Goal: Task Accomplishment & Management: Use online tool/utility

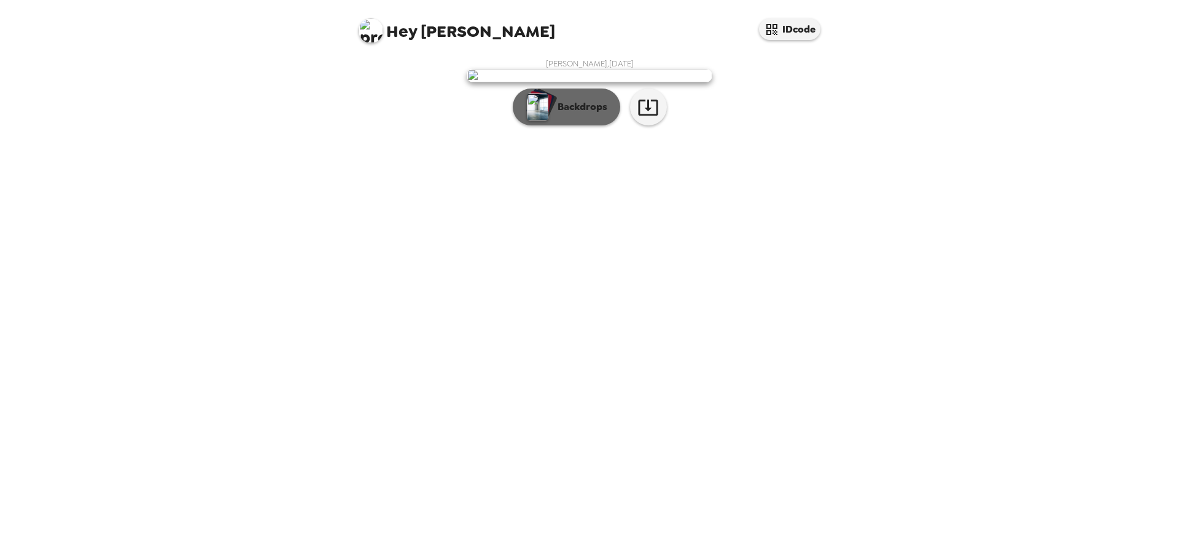
click at [584, 125] on button "Backdrops" at bounding box center [566, 106] width 107 height 37
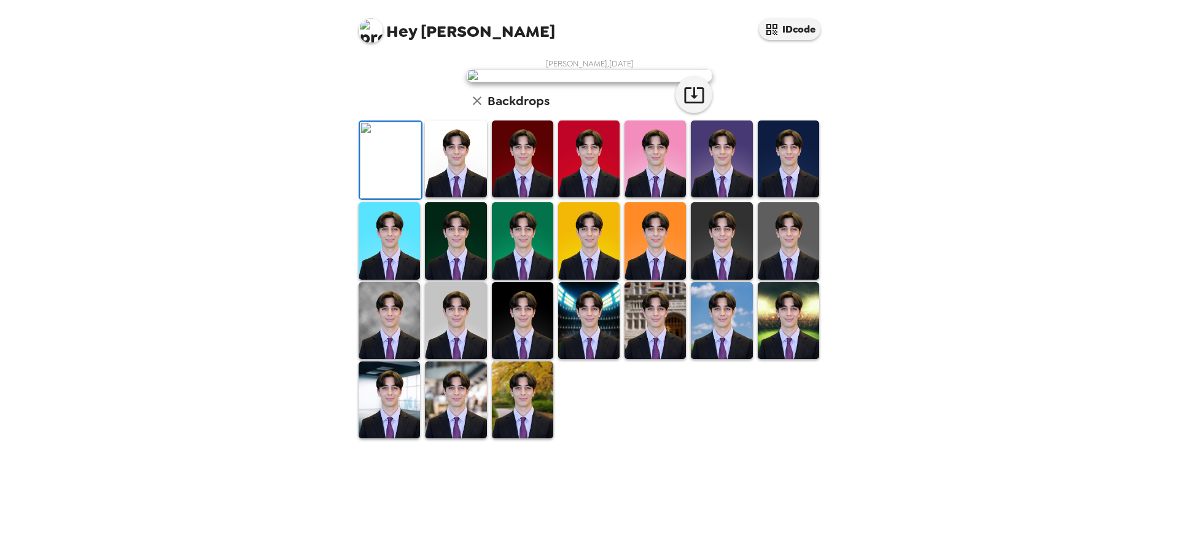
scroll to position [184, 0]
click at [448, 359] on img at bounding box center [455, 320] width 61 height 77
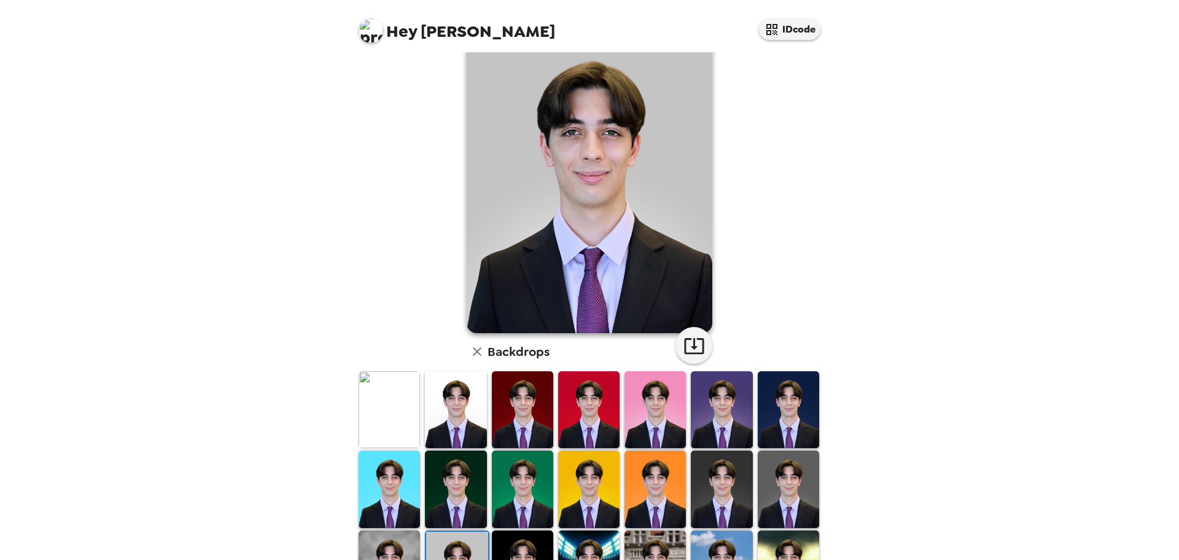
scroll to position [123, 0]
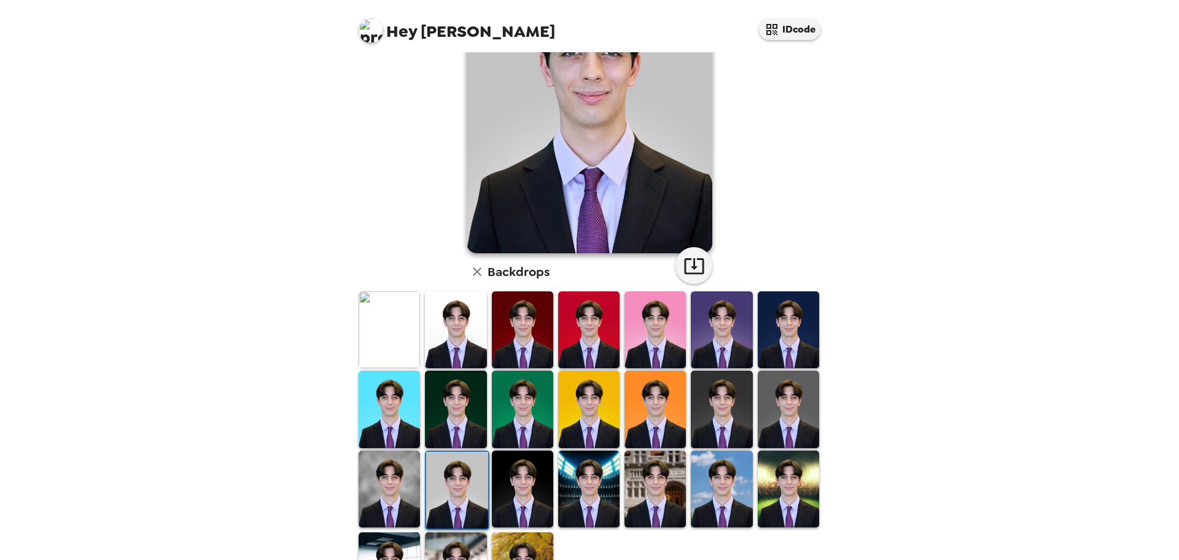
click at [763, 416] on img at bounding box center [788, 408] width 61 height 77
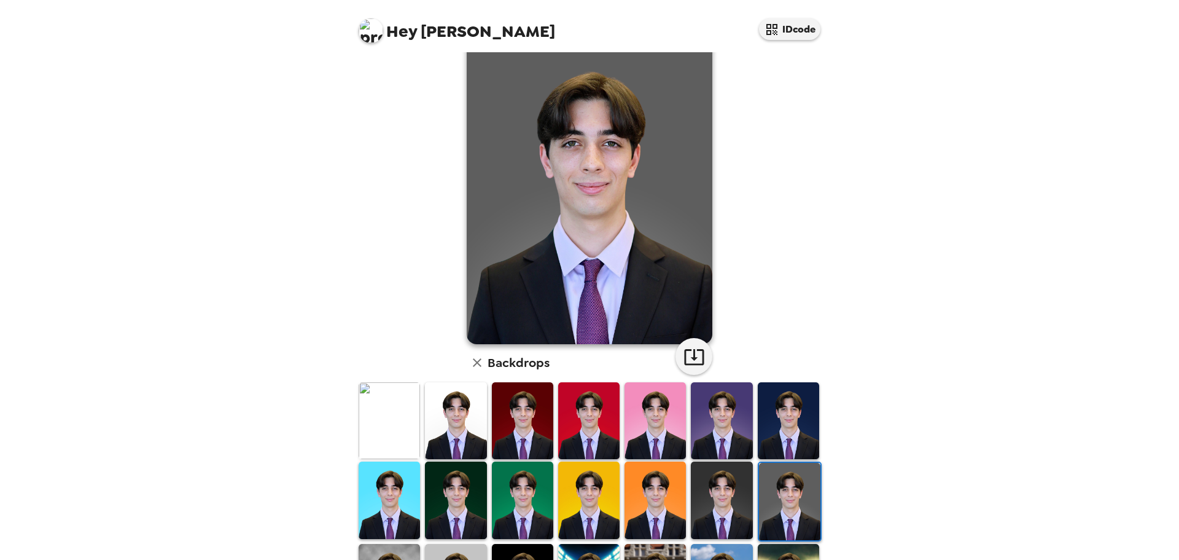
scroll to position [0, 0]
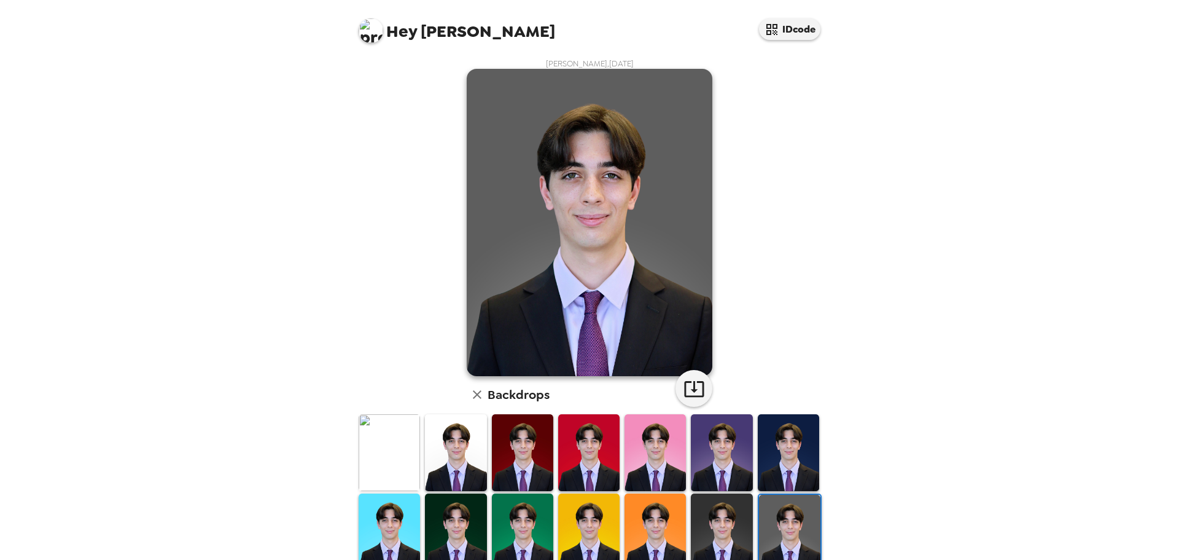
click at [587, 181] on img at bounding box center [590, 222] width 246 height 307
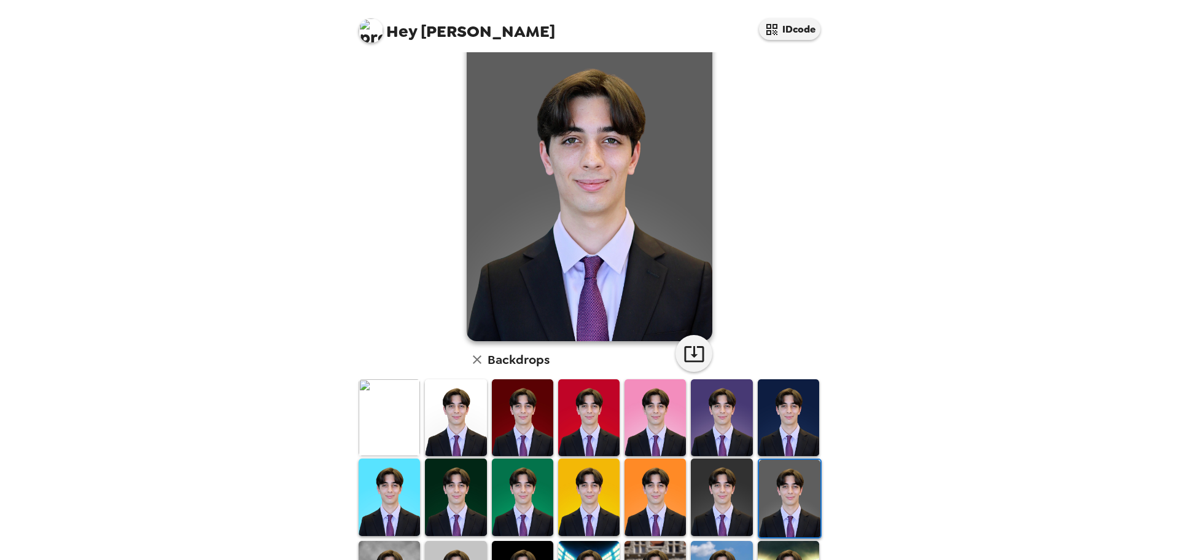
scroll to position [61, 0]
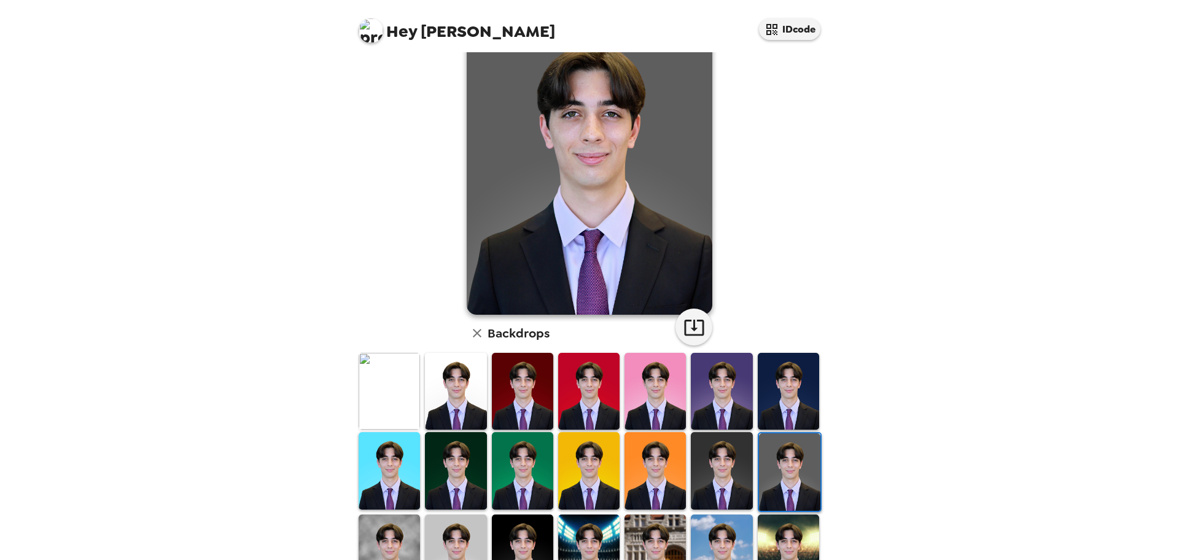
click at [377, 400] on img at bounding box center [389, 391] width 61 height 77
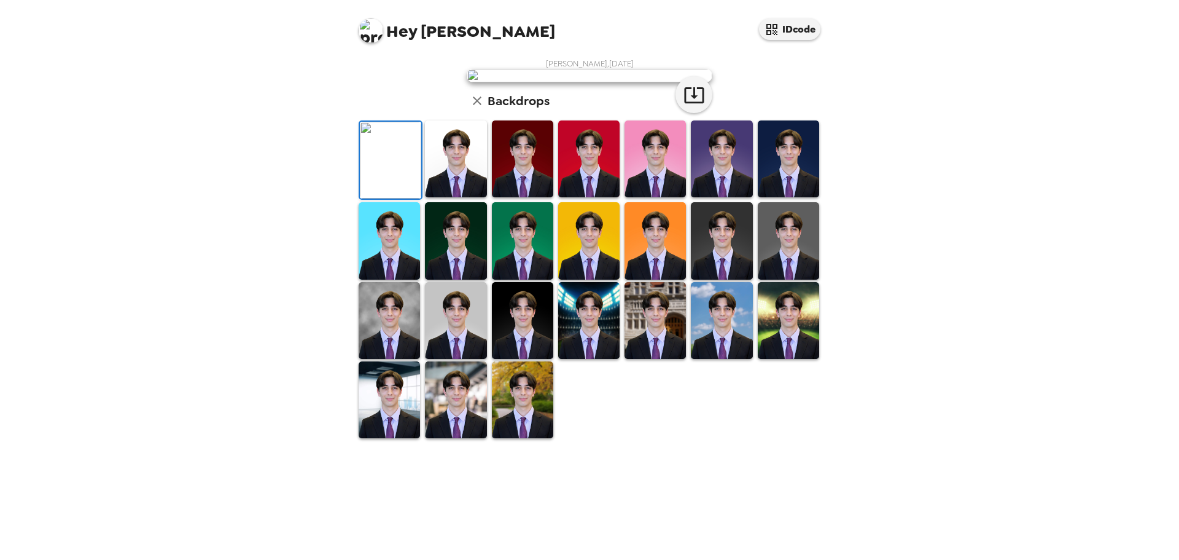
click at [434, 197] on img at bounding box center [455, 158] width 61 height 77
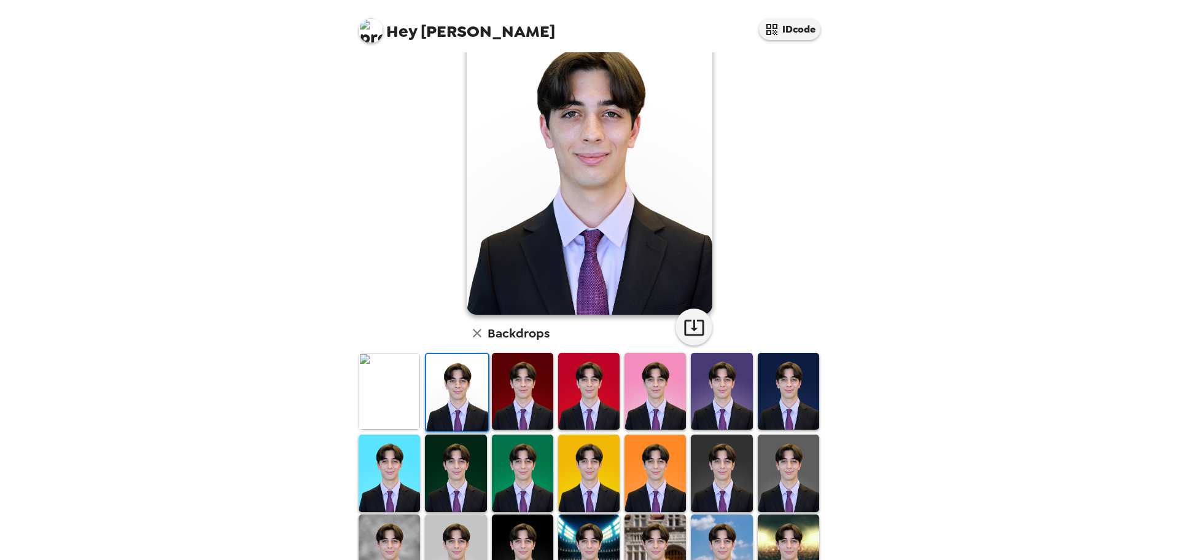
click at [505, 400] on img at bounding box center [522, 391] width 61 height 77
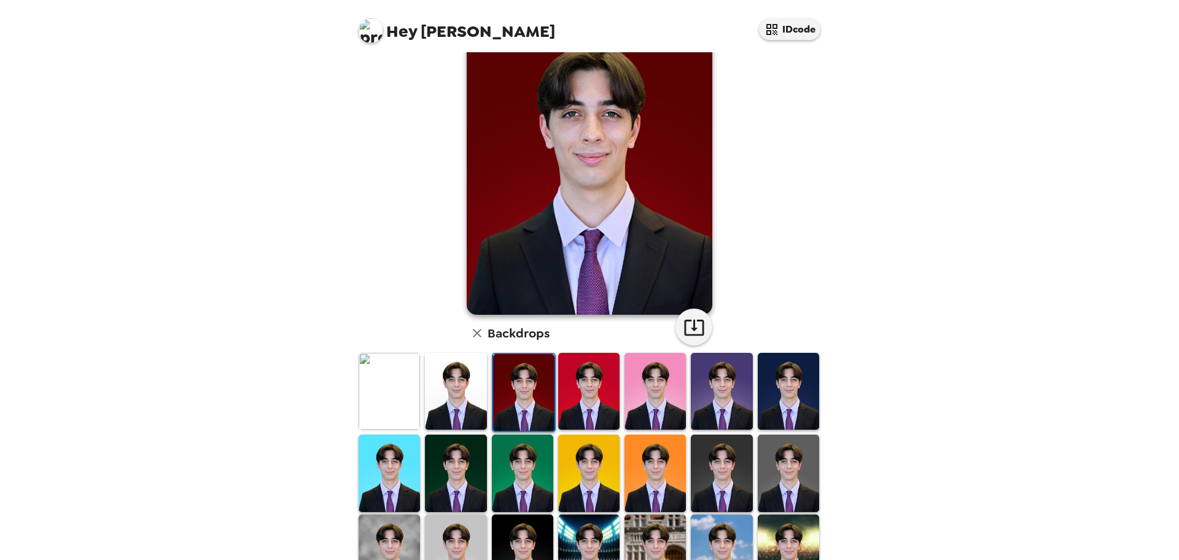
click at [569, 397] on img at bounding box center [588, 391] width 61 height 77
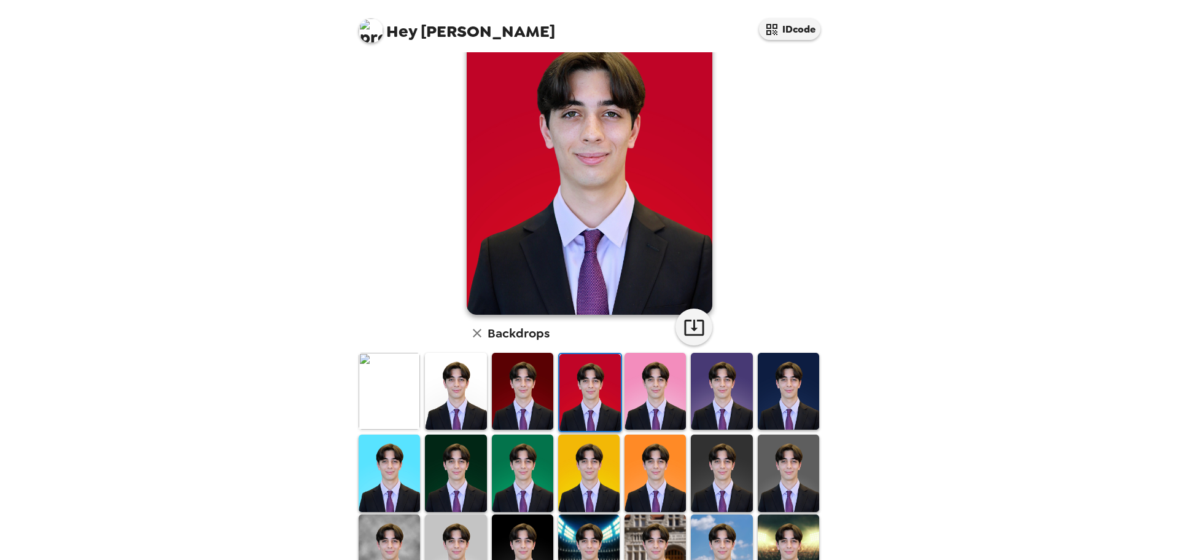
click at [611, 396] on img at bounding box center [590, 392] width 61 height 77
click at [628, 399] on img at bounding box center [655, 391] width 61 height 77
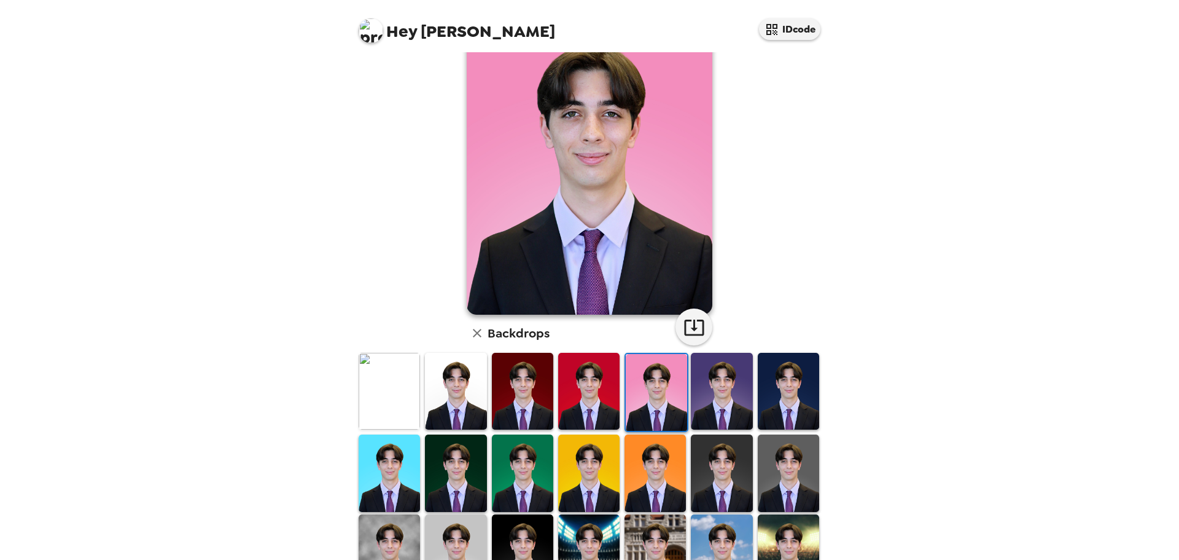
click at [691, 397] on img at bounding box center [721, 391] width 61 height 77
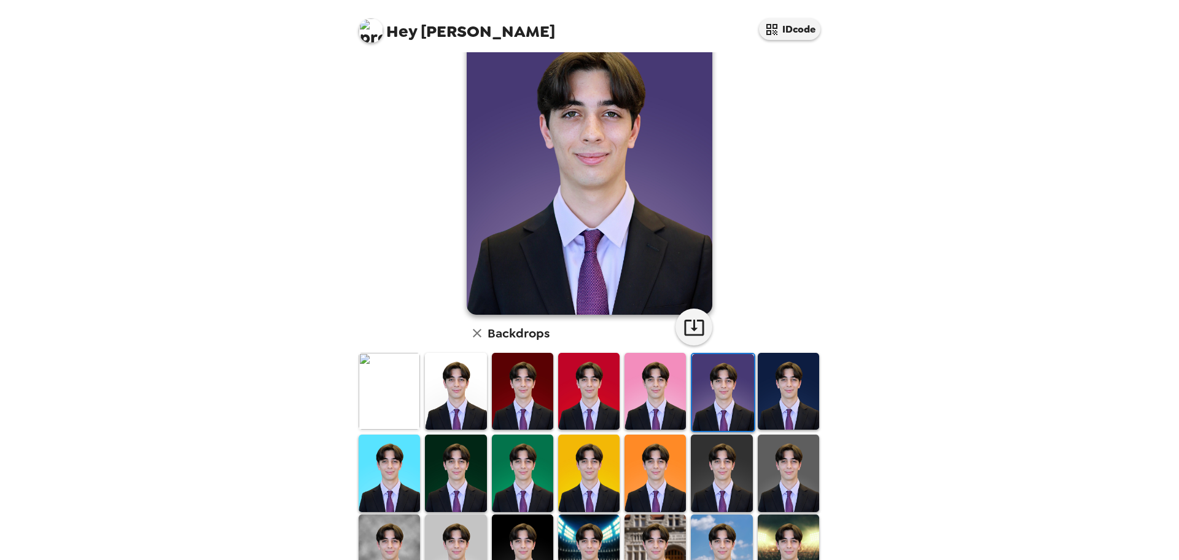
click at [739, 398] on img at bounding box center [722, 392] width 61 height 77
click at [755, 398] on div at bounding box center [788, 392] width 66 height 82
click at [784, 401] on img at bounding box center [788, 391] width 61 height 77
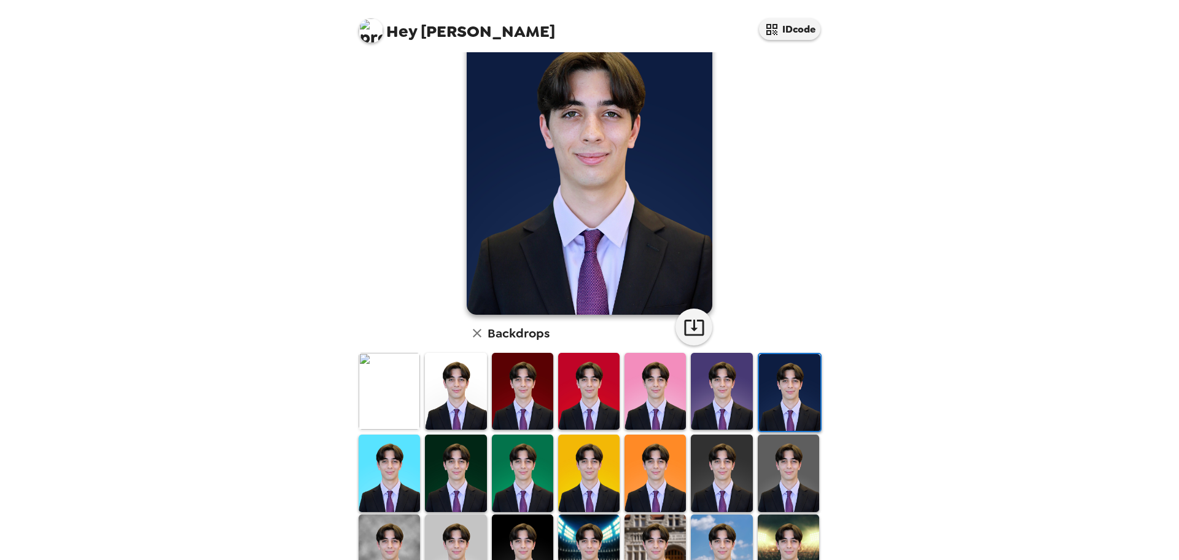
click at [367, 482] on img at bounding box center [389, 472] width 61 height 77
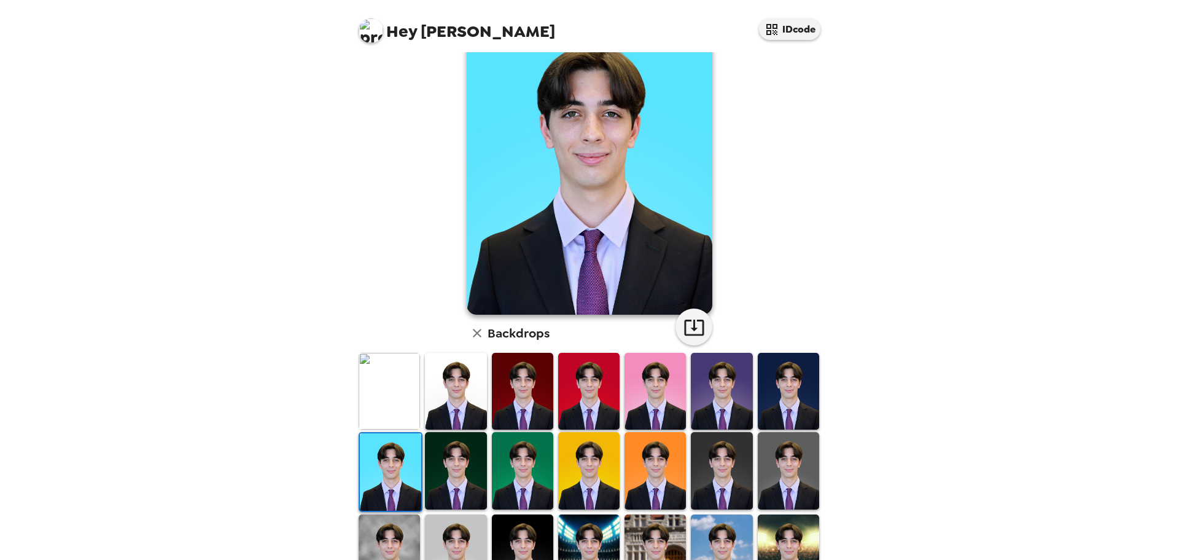
click at [432, 482] on img at bounding box center [455, 470] width 61 height 77
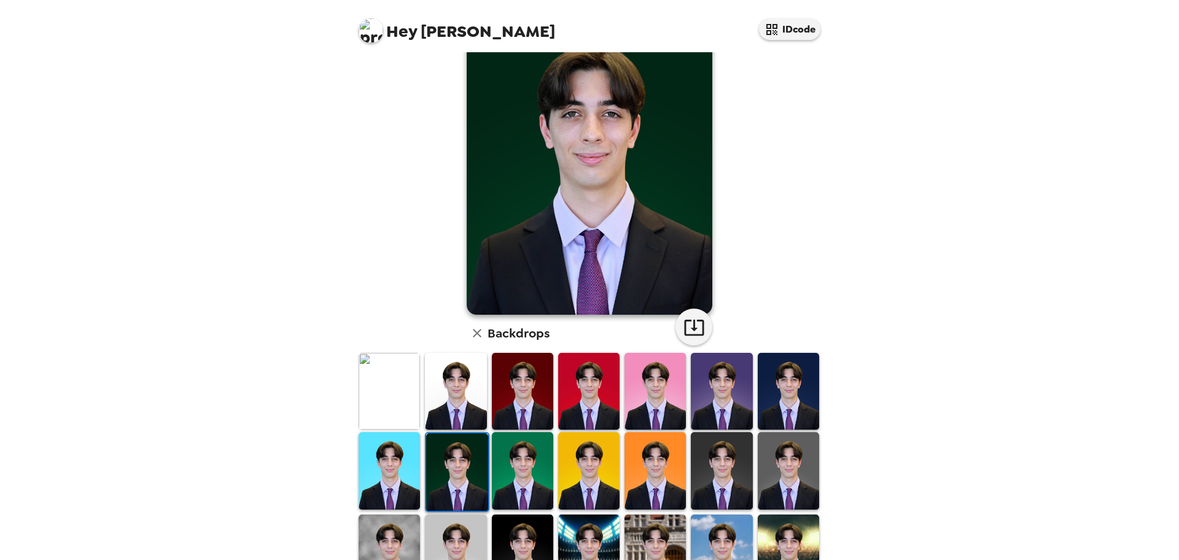
click at [486, 483] on div at bounding box center [592, 511] width 472 height 320
click at [507, 483] on img at bounding box center [522, 470] width 61 height 77
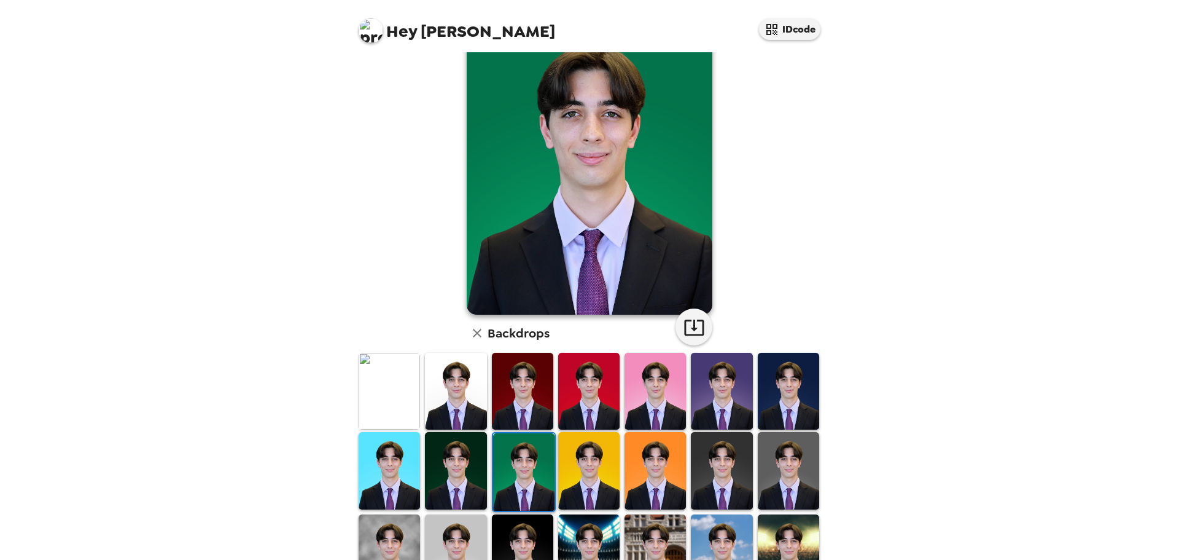
click at [520, 482] on img at bounding box center [523, 471] width 61 height 77
click at [587, 478] on img at bounding box center [588, 470] width 61 height 77
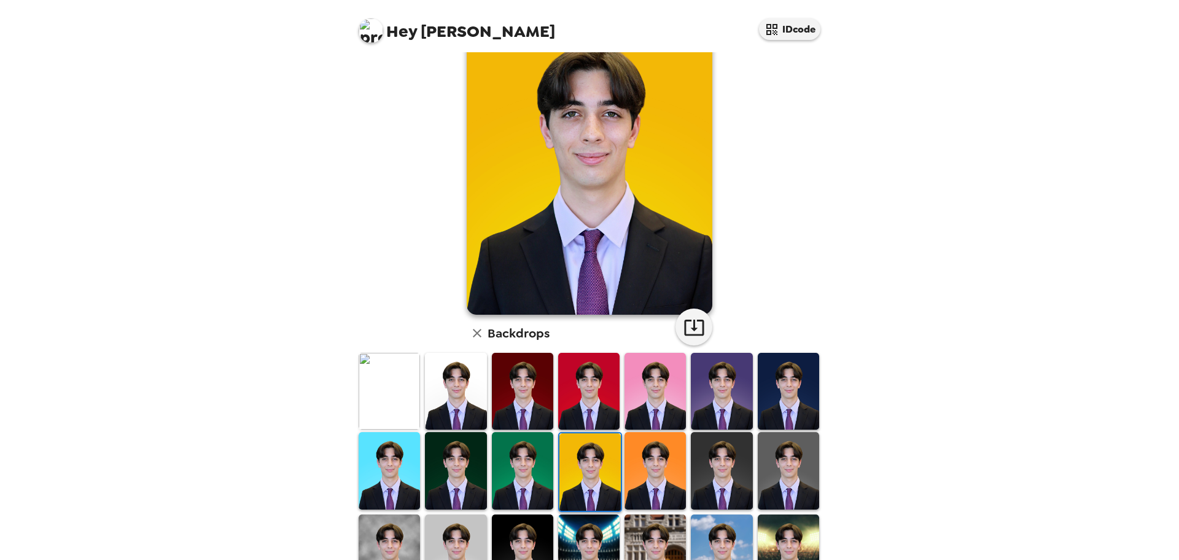
click at [638, 474] on img at bounding box center [655, 470] width 61 height 77
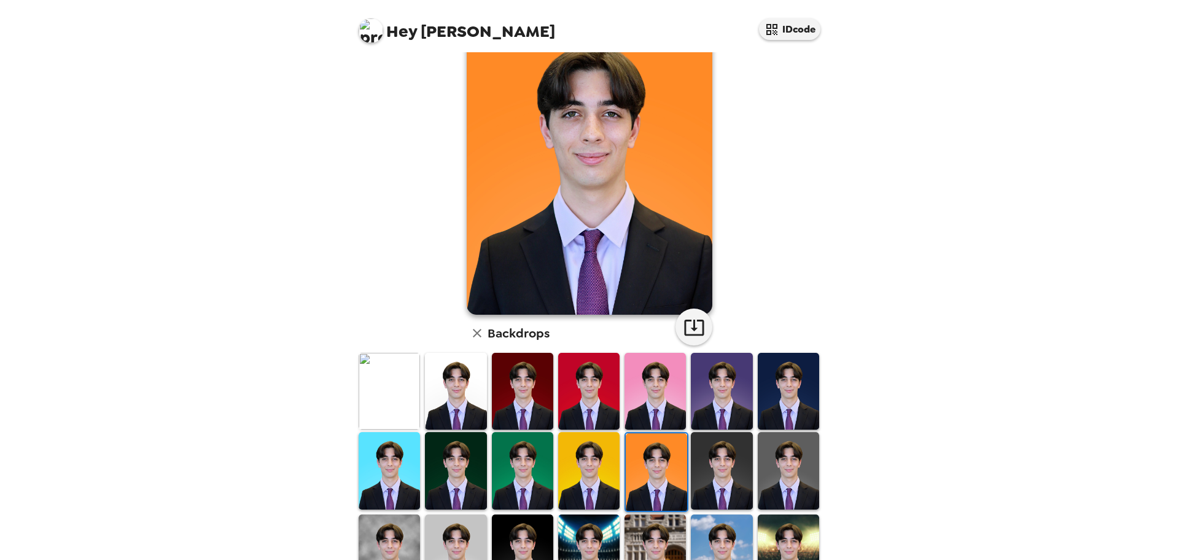
click at [720, 468] on img at bounding box center [721, 470] width 61 height 77
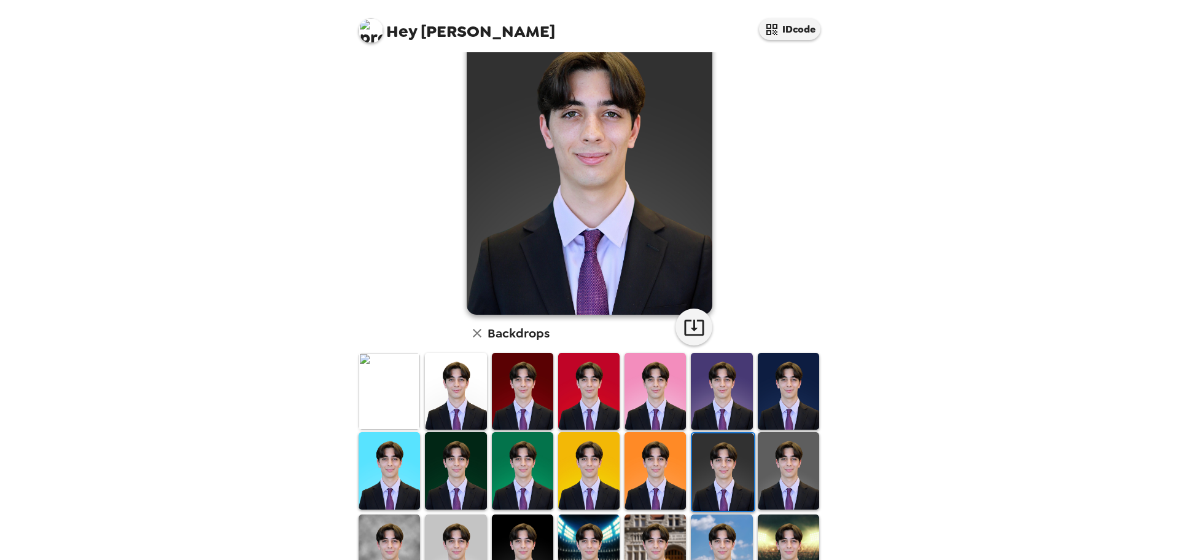
click at [768, 463] on img at bounding box center [788, 470] width 61 height 77
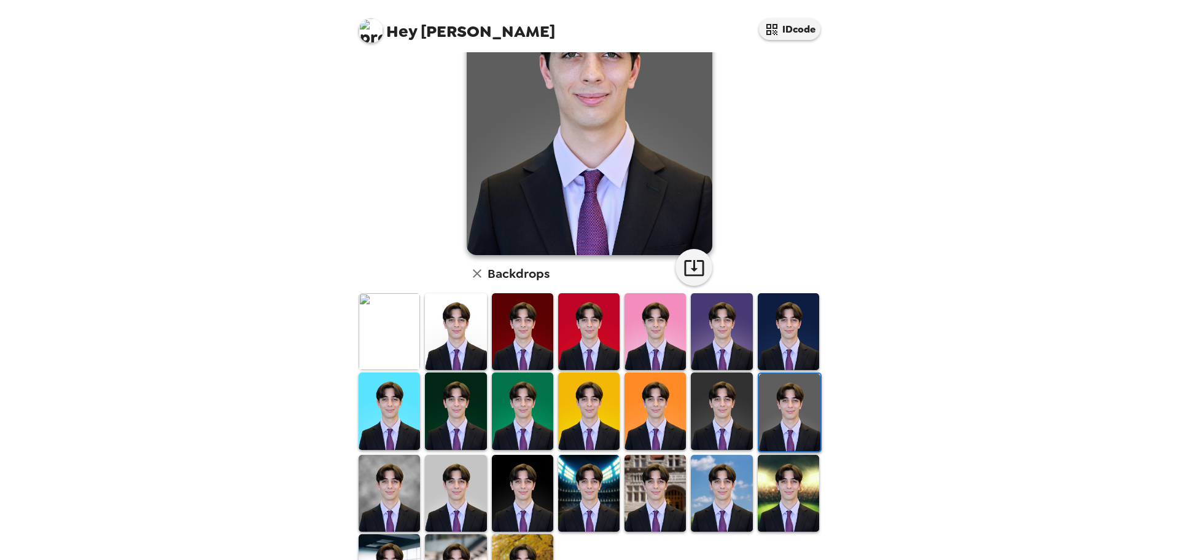
scroll to position [123, 0]
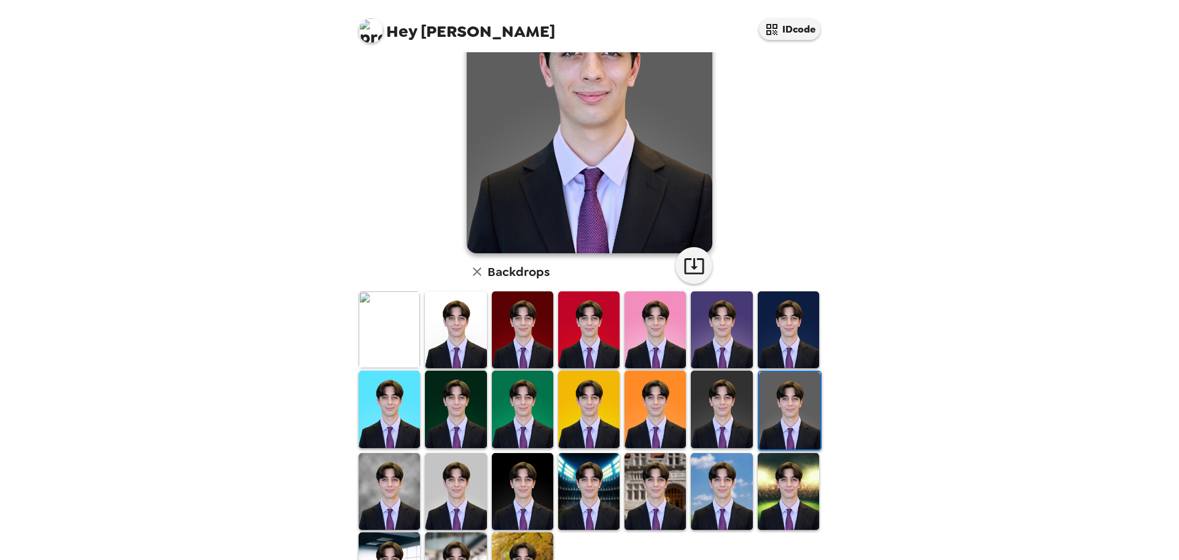
click at [378, 489] on img at bounding box center [389, 491] width 61 height 77
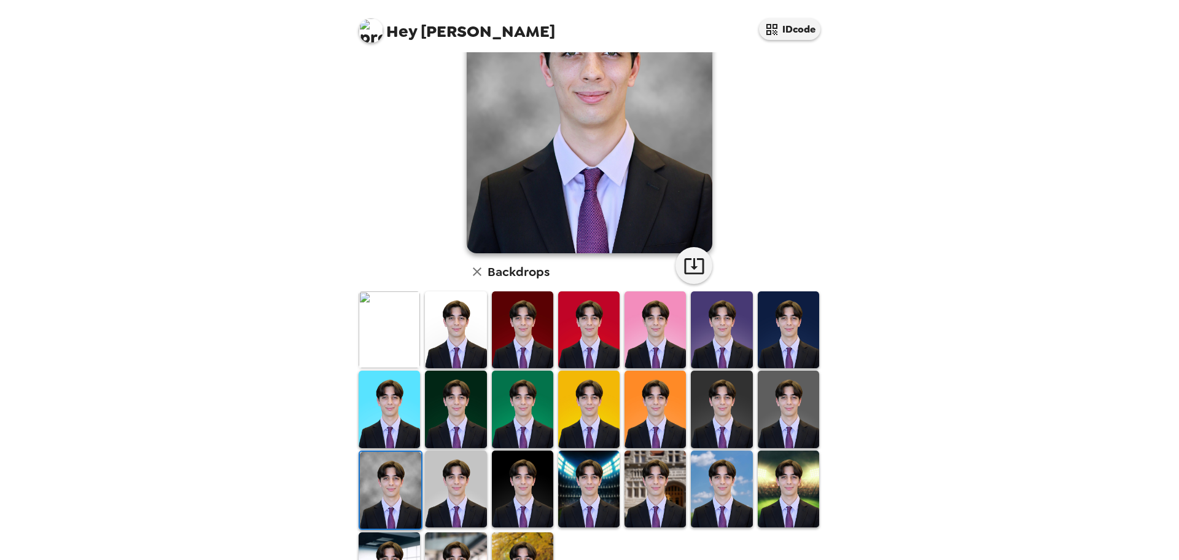
click at [465, 483] on img at bounding box center [455, 488] width 61 height 77
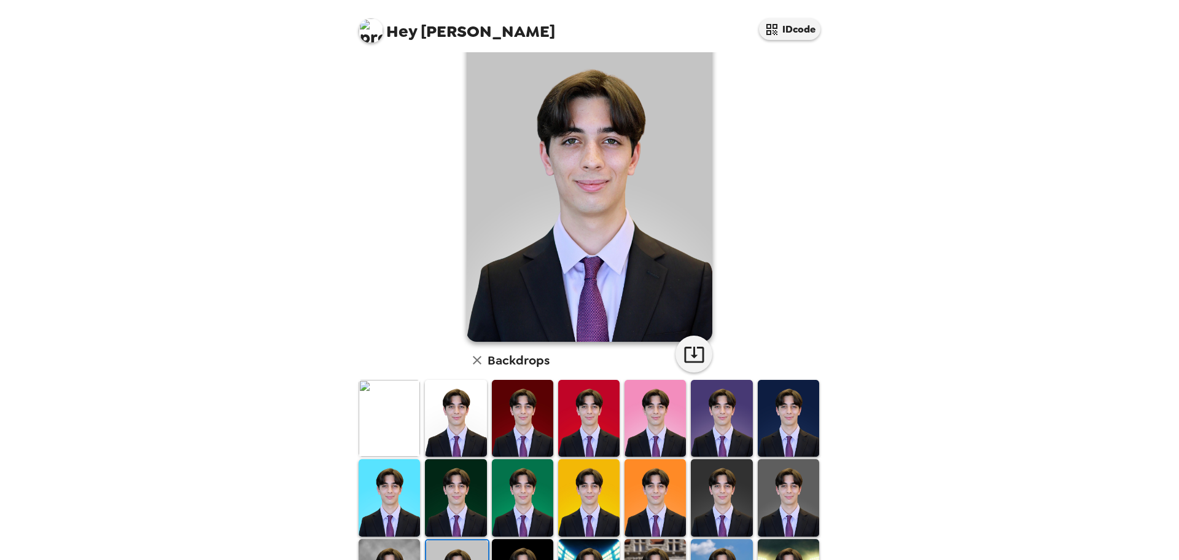
scroll to position [61, 0]
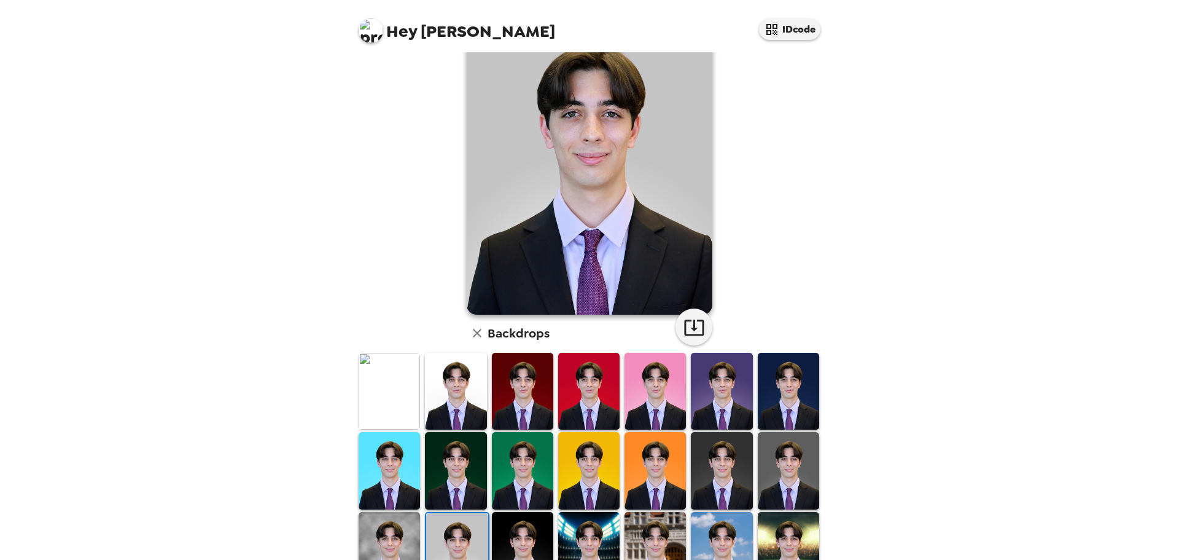
click at [711, 476] on img at bounding box center [721, 470] width 61 height 77
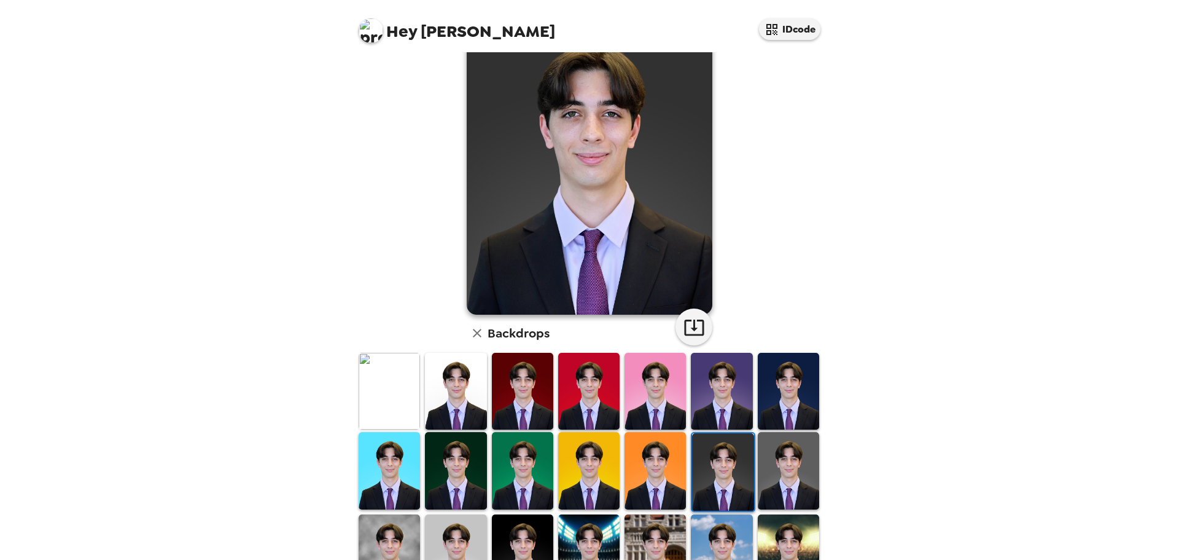
click at [762, 450] on img at bounding box center [788, 470] width 61 height 77
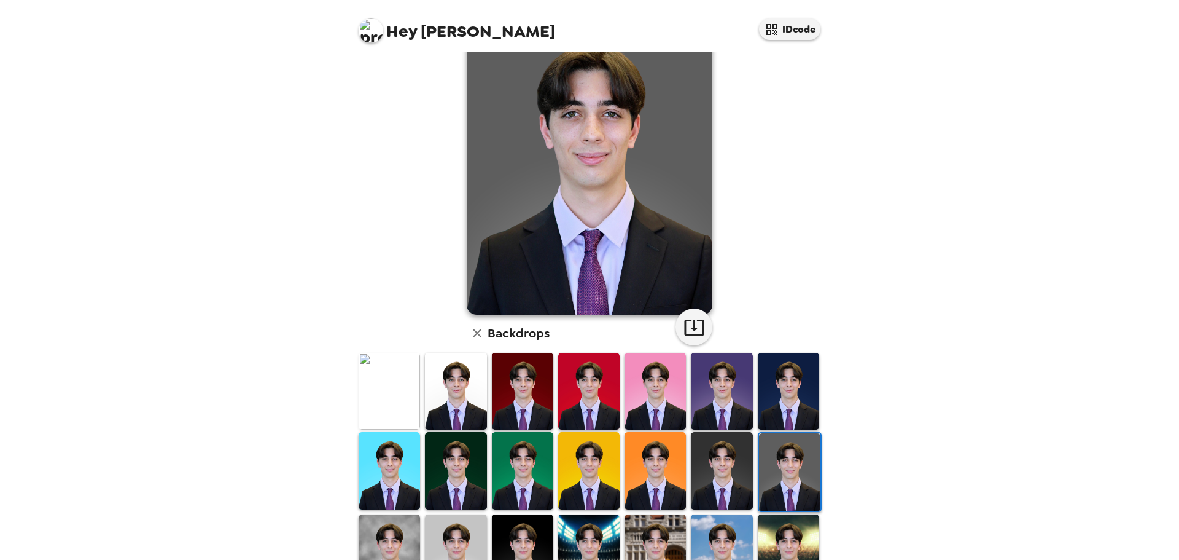
click at [713, 465] on img at bounding box center [721, 470] width 61 height 77
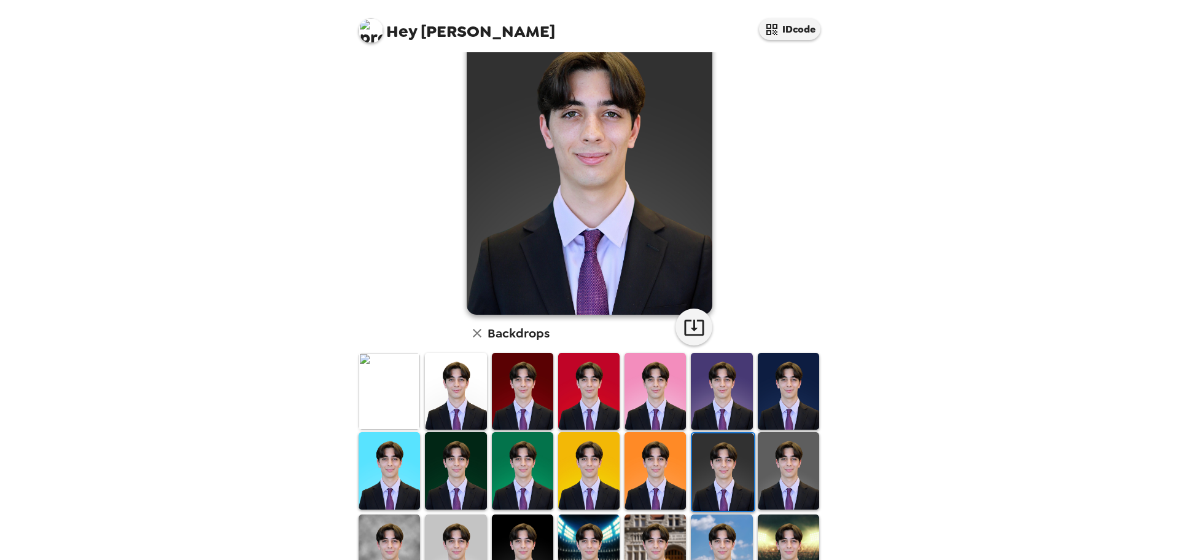
click at [771, 475] on img at bounding box center [788, 470] width 61 height 77
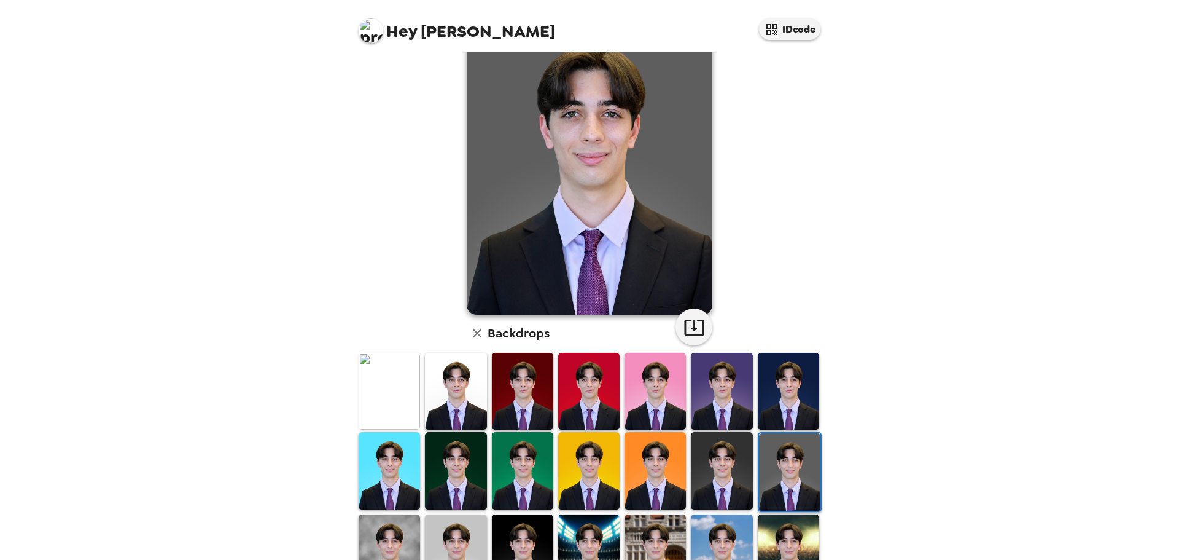
click at [715, 469] on img at bounding box center [721, 470] width 61 height 77
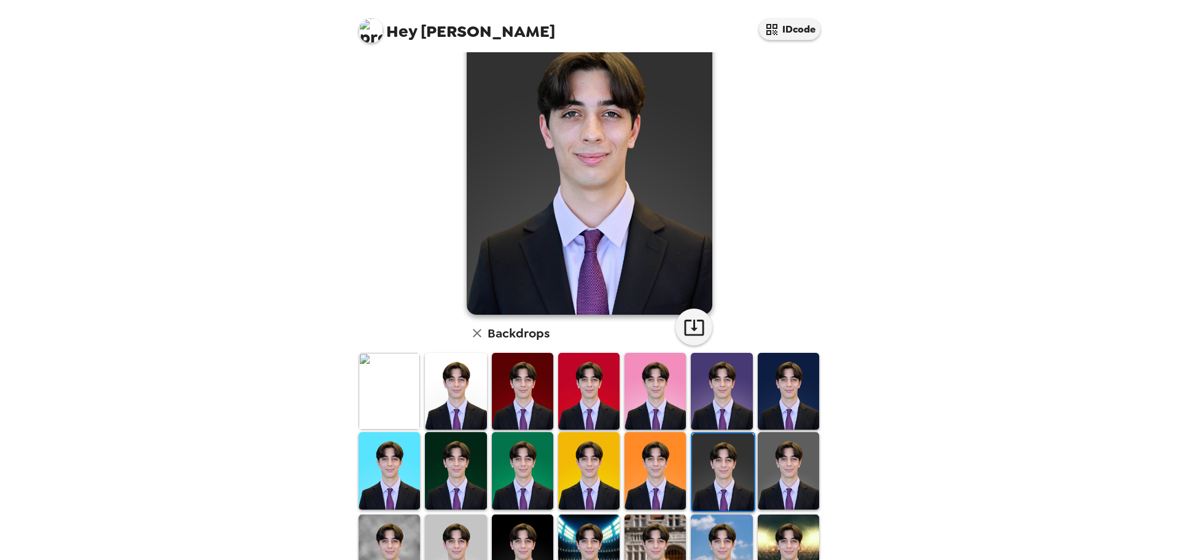
click at [780, 468] on img at bounding box center [788, 470] width 61 height 77
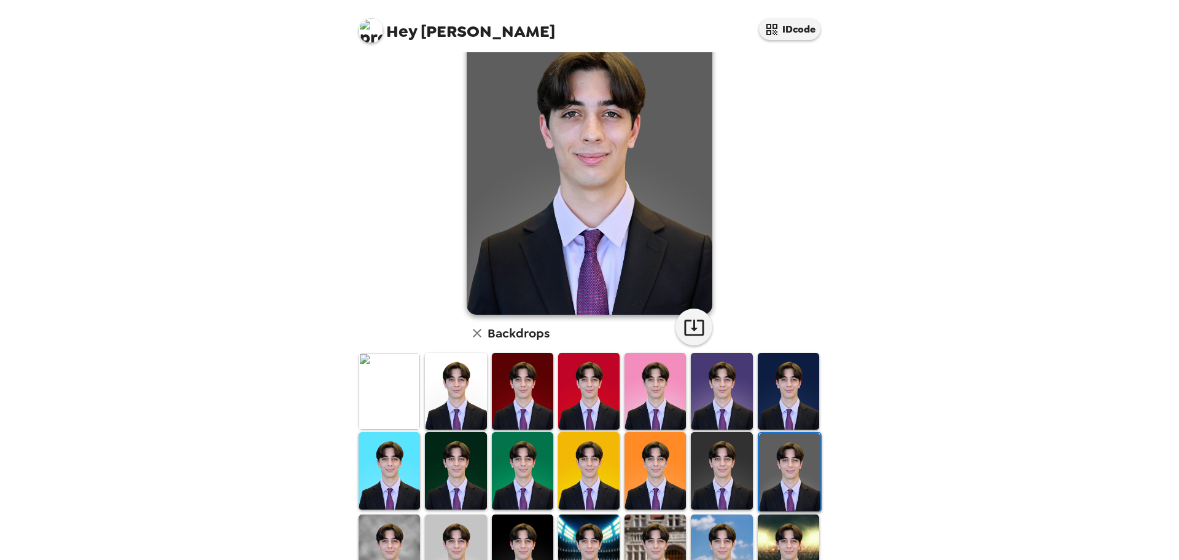
click at [717, 458] on img at bounding box center [721, 470] width 61 height 77
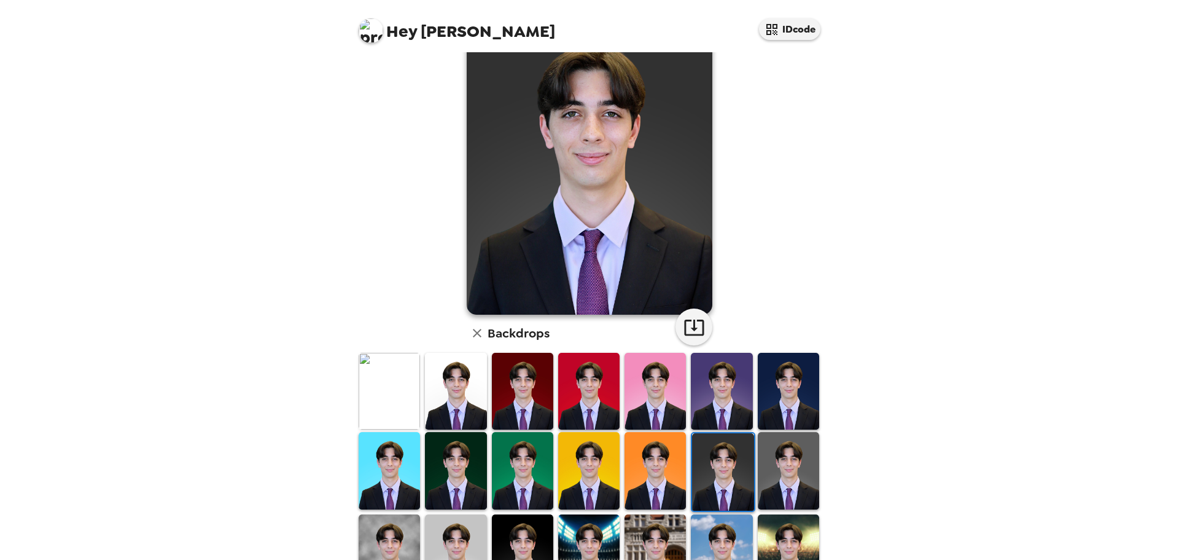
scroll to position [0, 0]
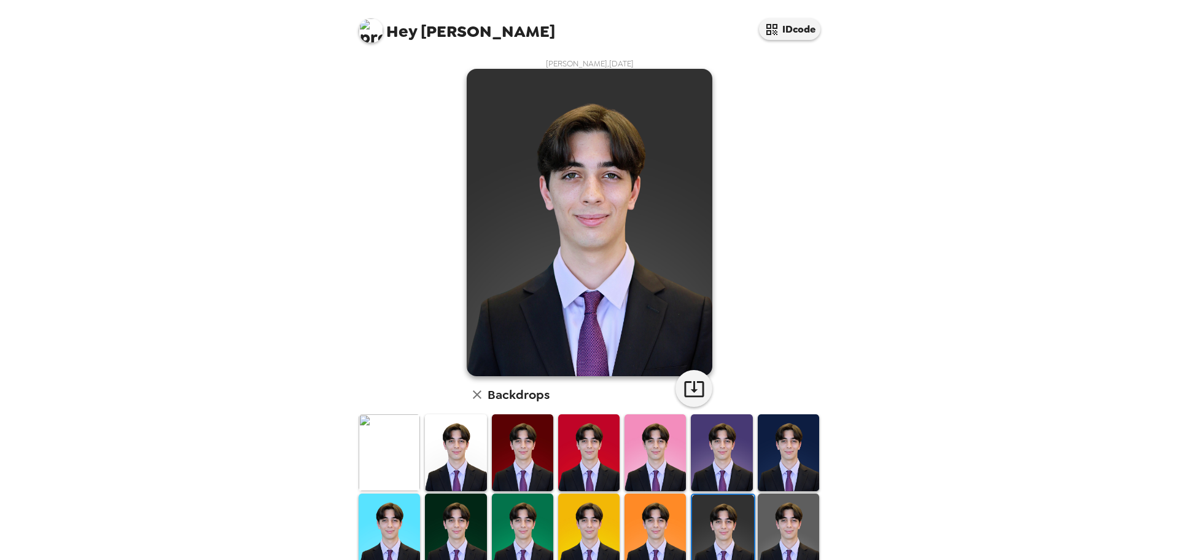
click at [778, 520] on img at bounding box center [788, 531] width 61 height 77
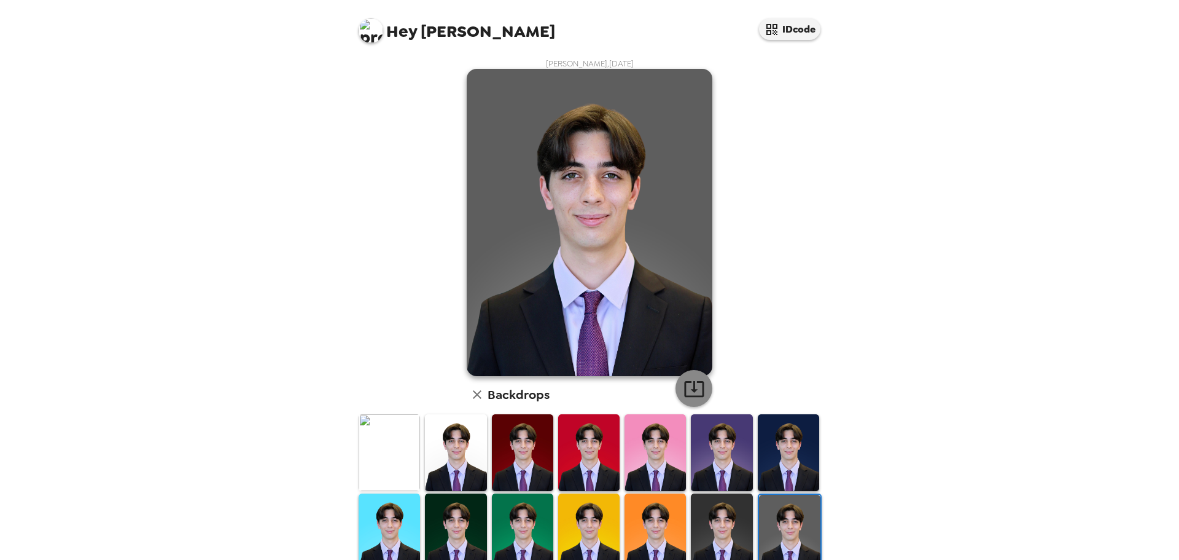
click at [693, 386] on icon "button" at bounding box center [694, 388] width 21 height 21
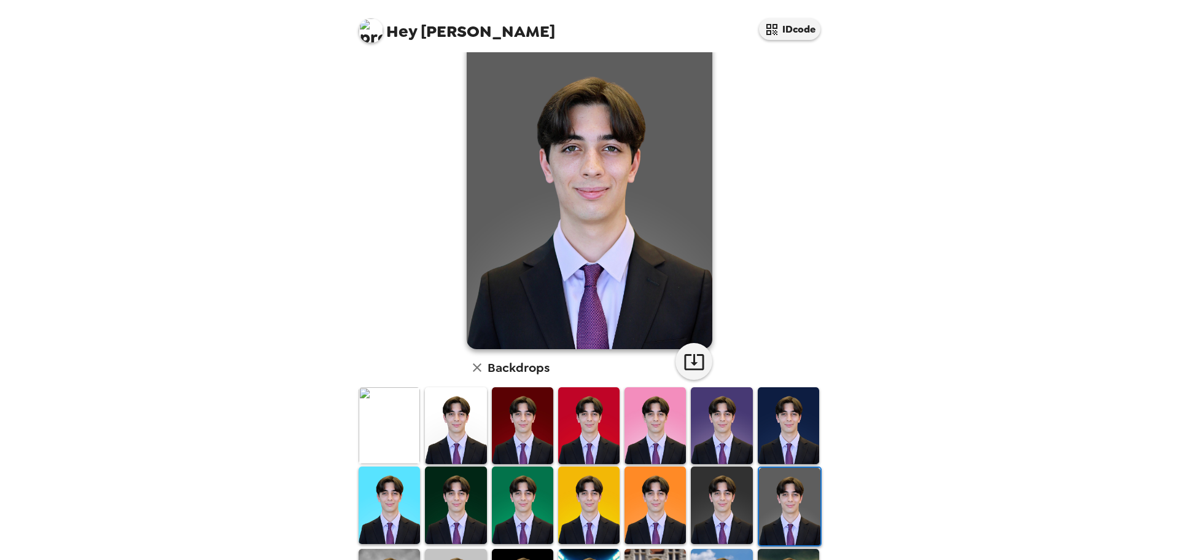
scroll to position [61, 0]
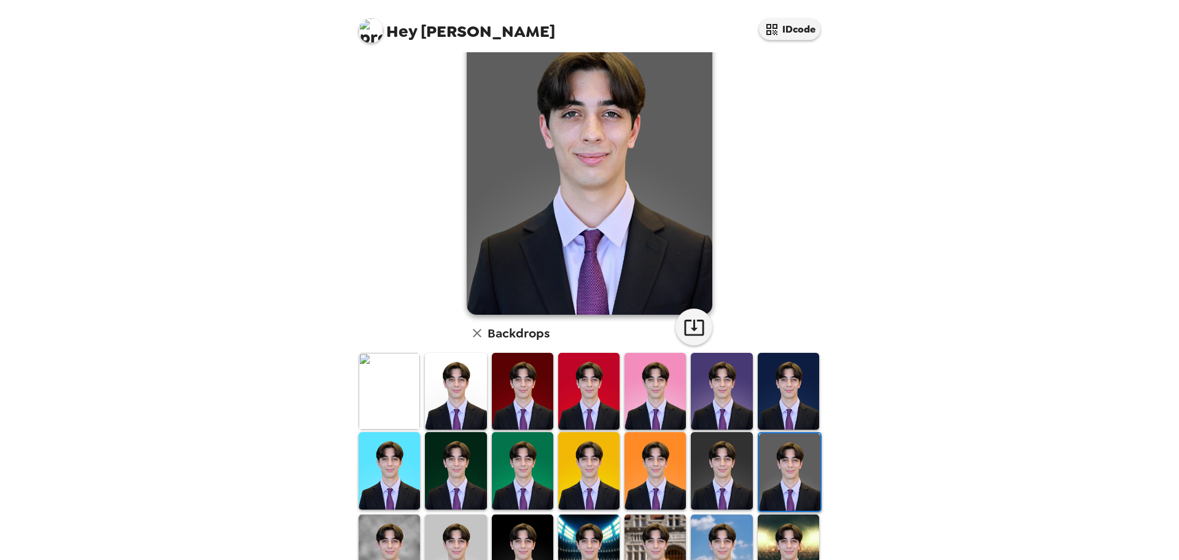
click at [525, 378] on img at bounding box center [522, 391] width 61 height 77
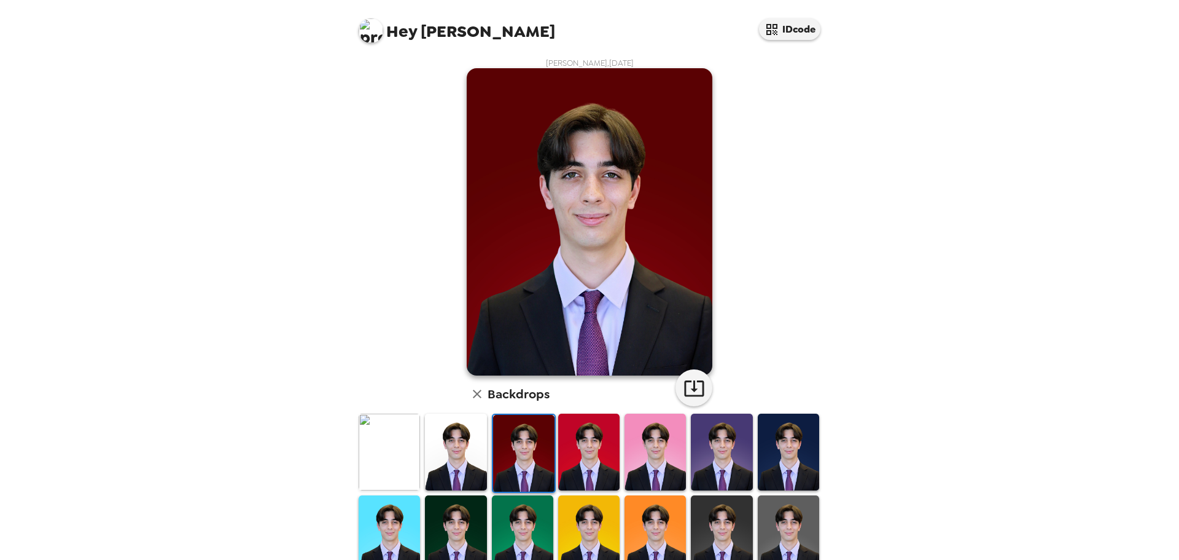
scroll to position [0, 0]
click at [392, 454] on img at bounding box center [389, 452] width 61 height 77
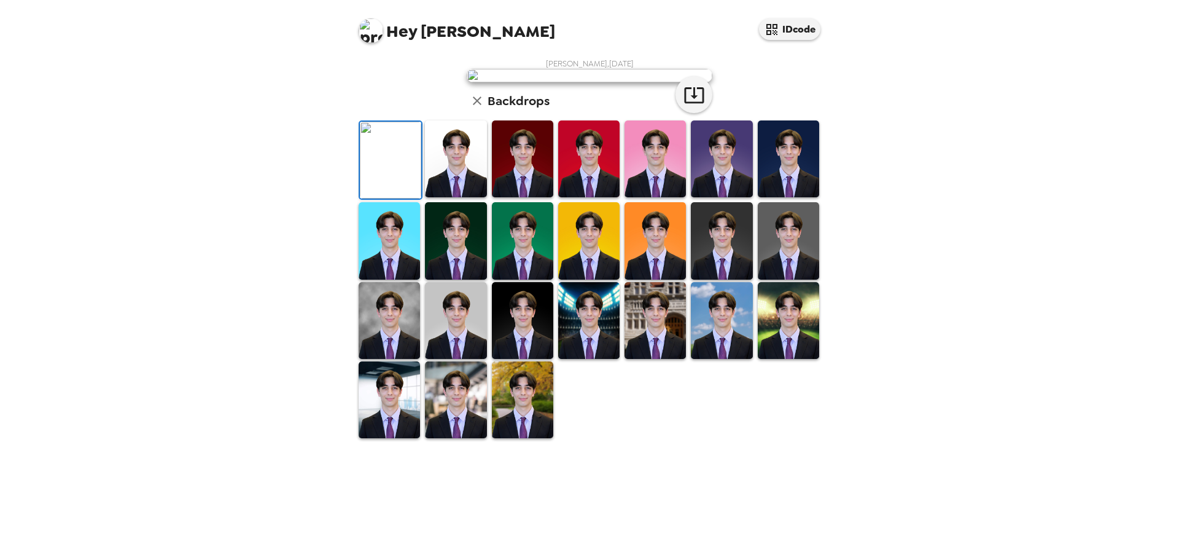
click at [453, 197] on img at bounding box center [455, 158] width 61 height 77
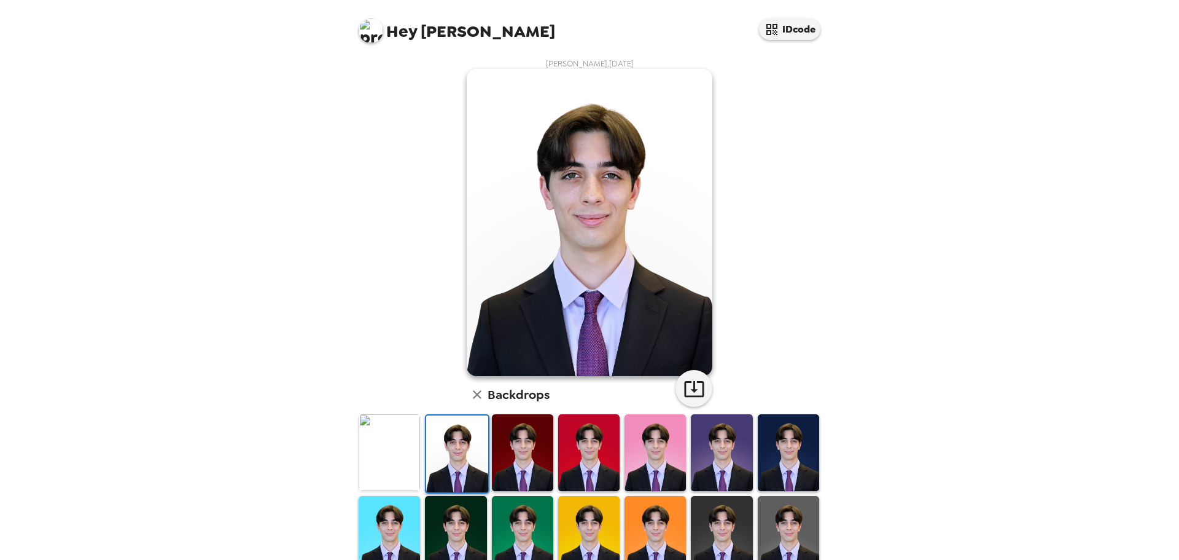
scroll to position [123, 0]
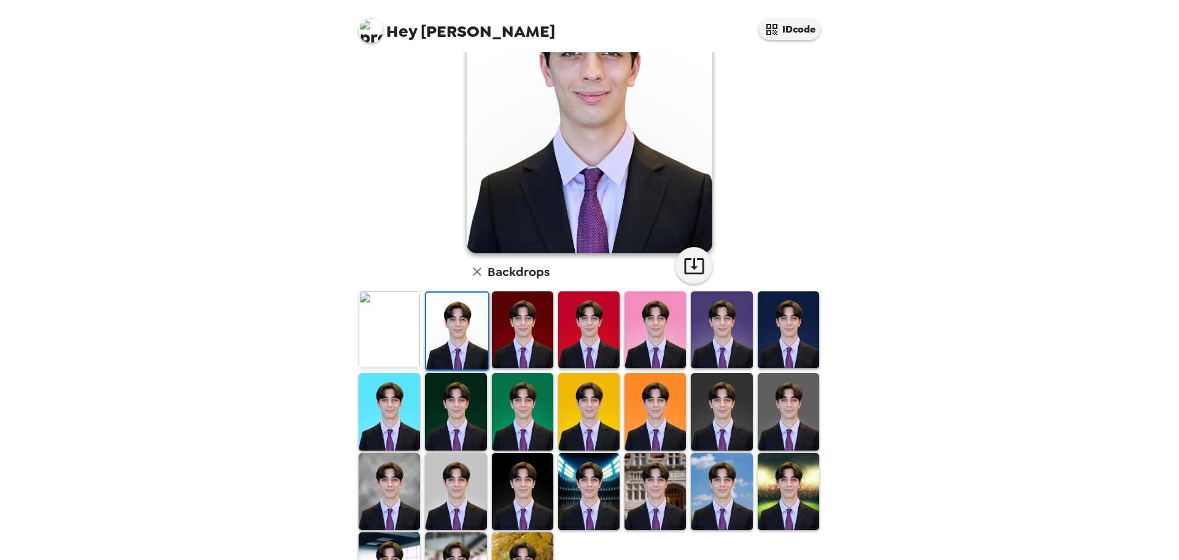
click at [575, 320] on img at bounding box center [588, 329] width 61 height 77
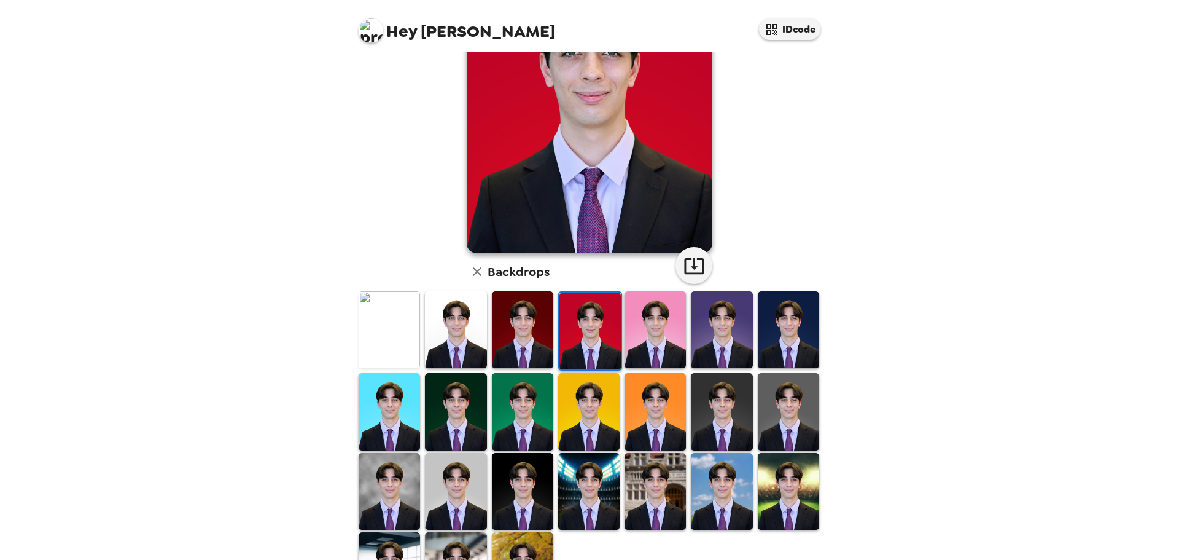
scroll to position [61, 0]
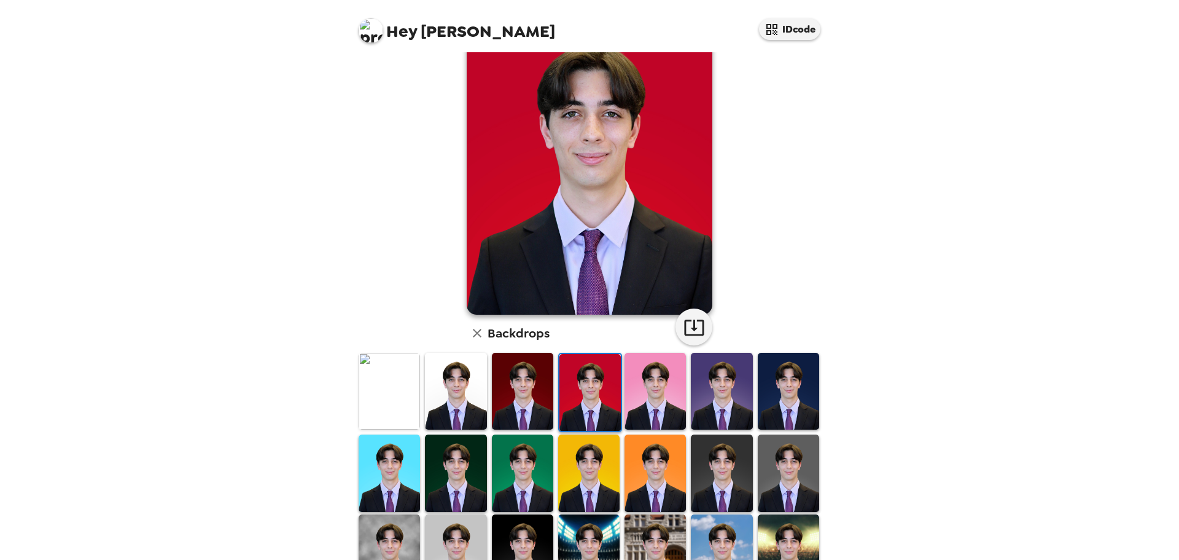
click at [524, 398] on img at bounding box center [522, 391] width 61 height 77
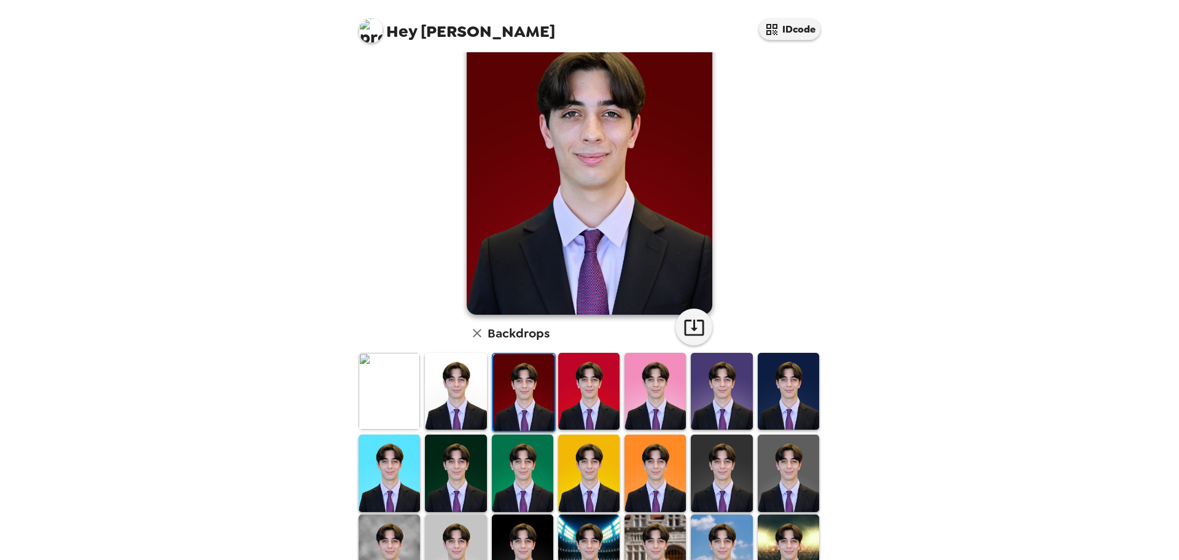
click at [572, 396] on img at bounding box center [588, 391] width 61 height 77
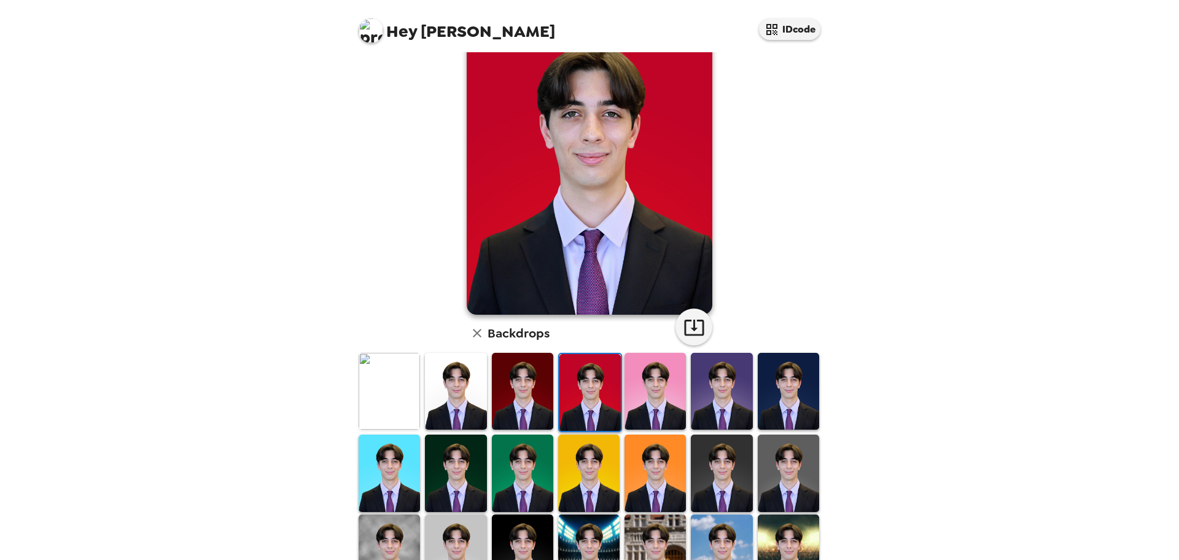
click at [364, 388] on img at bounding box center [389, 391] width 61 height 77
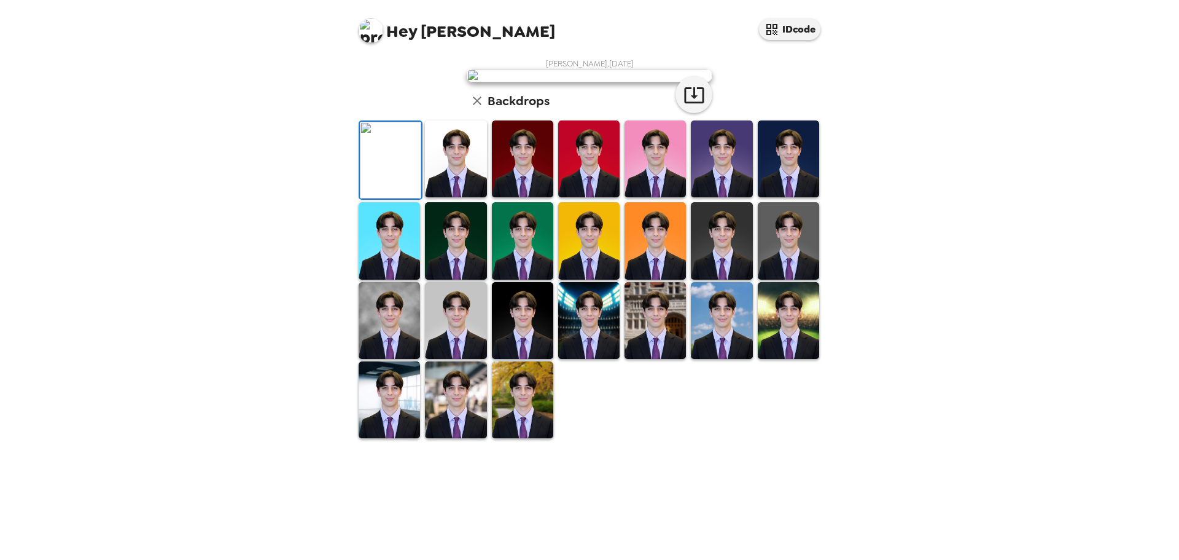
click at [538, 197] on img at bounding box center [522, 158] width 61 height 77
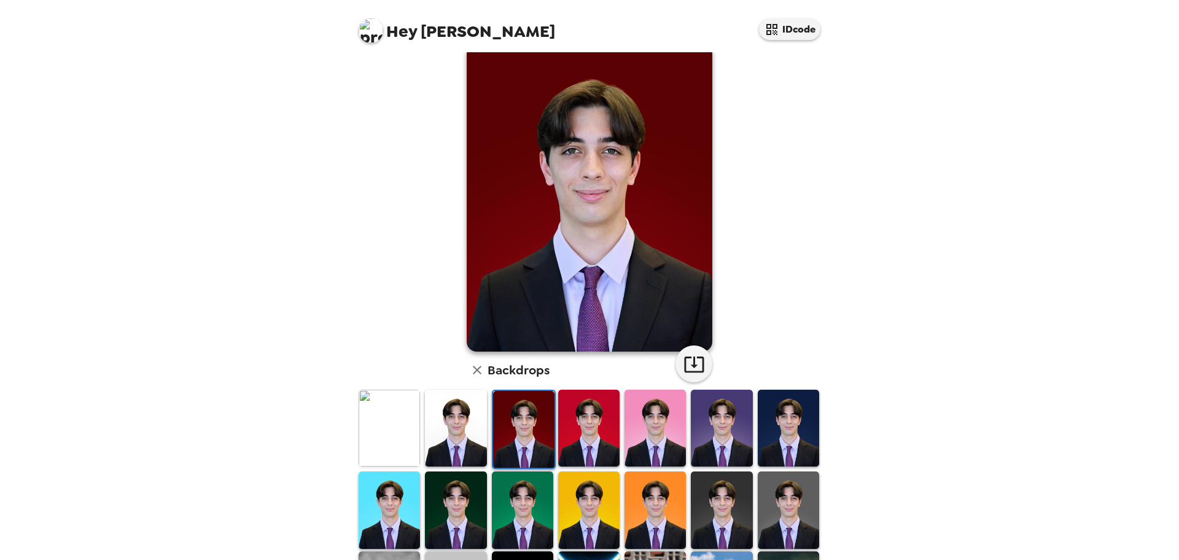
scroll to position [0, 0]
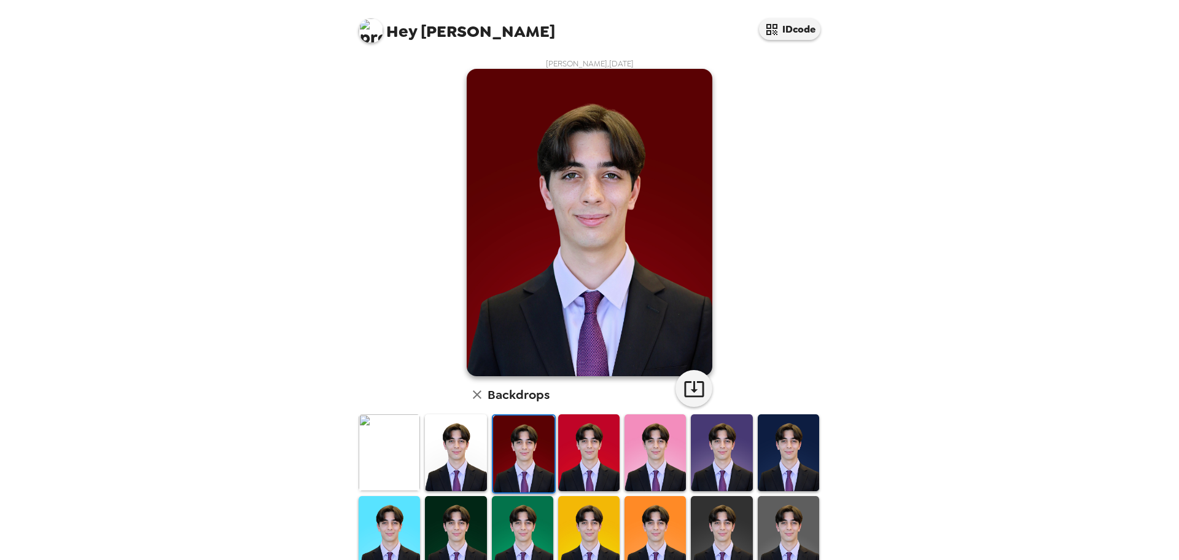
click at [717, 448] on img at bounding box center [721, 452] width 61 height 77
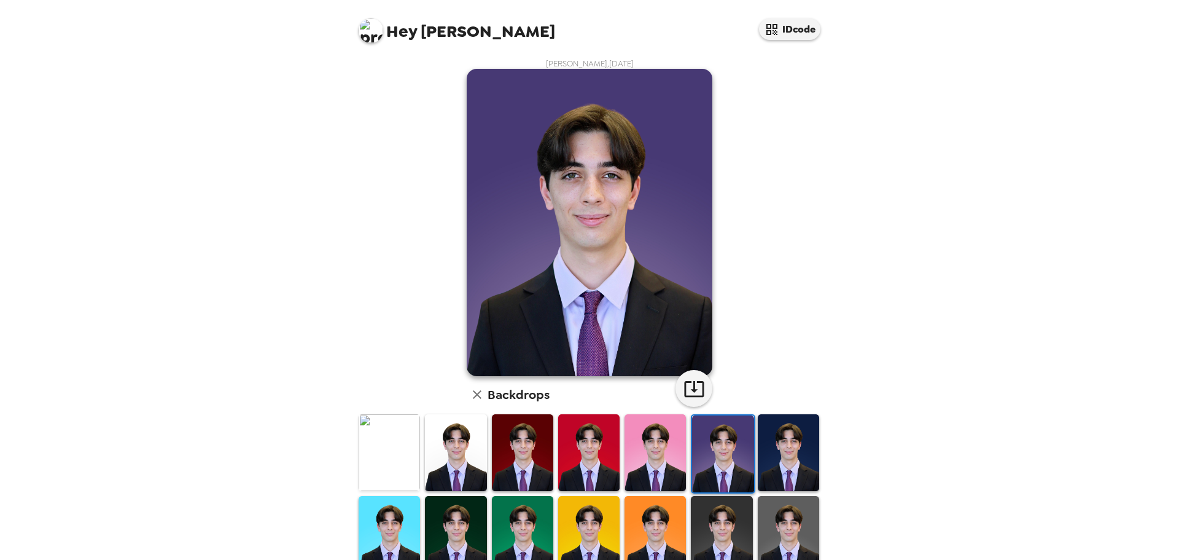
click at [518, 439] on img at bounding box center [522, 452] width 61 height 77
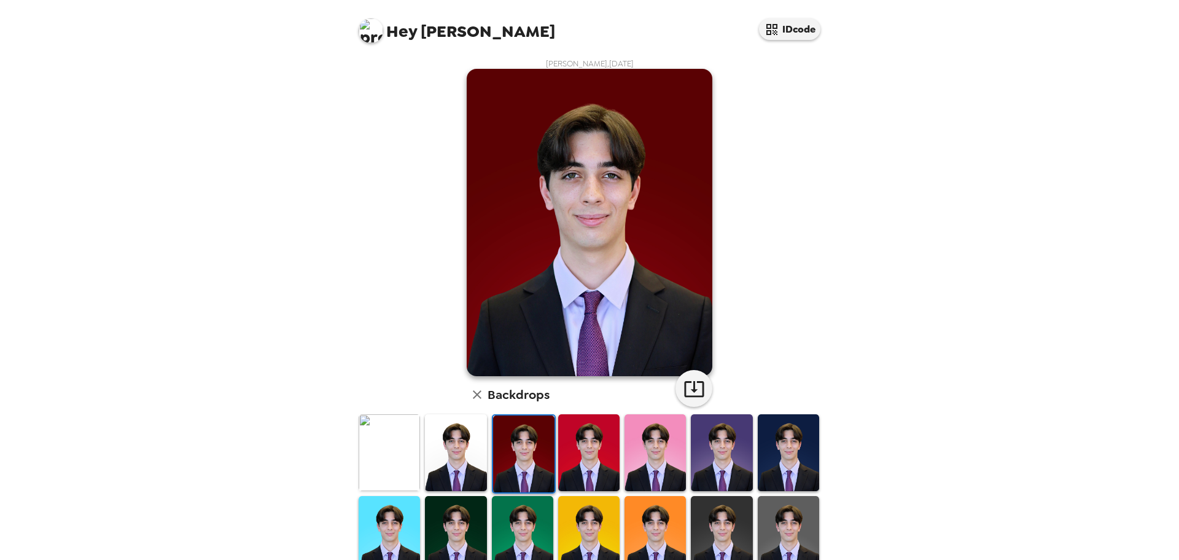
click at [574, 450] on img at bounding box center [588, 452] width 61 height 77
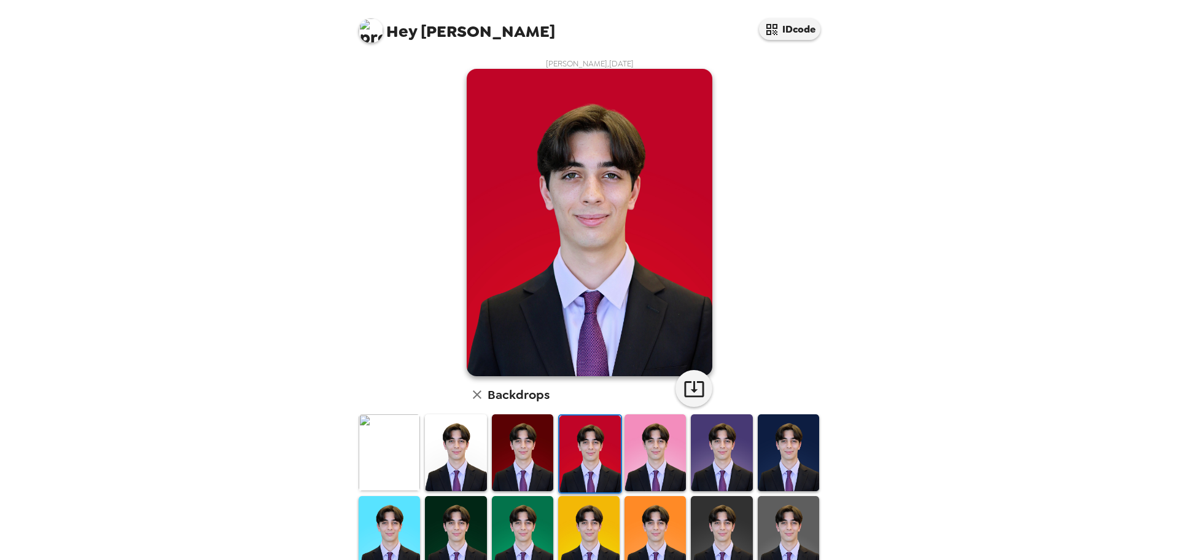
click at [448, 445] on img at bounding box center [455, 452] width 61 height 77
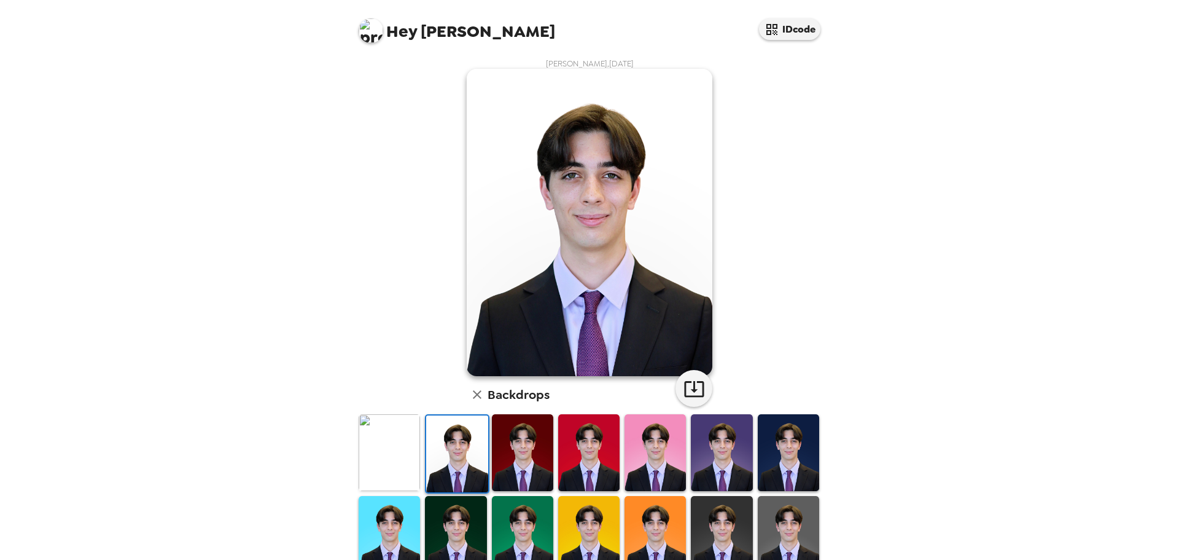
click at [395, 442] on img at bounding box center [389, 452] width 61 height 77
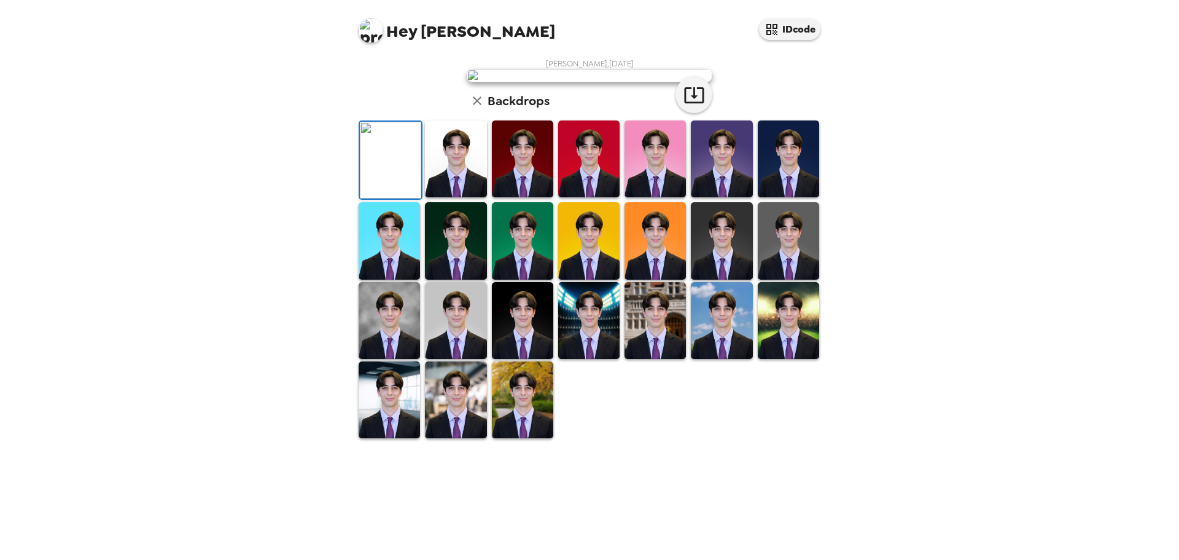
scroll to position [1, 0]
click at [439, 197] on img at bounding box center [455, 158] width 61 height 77
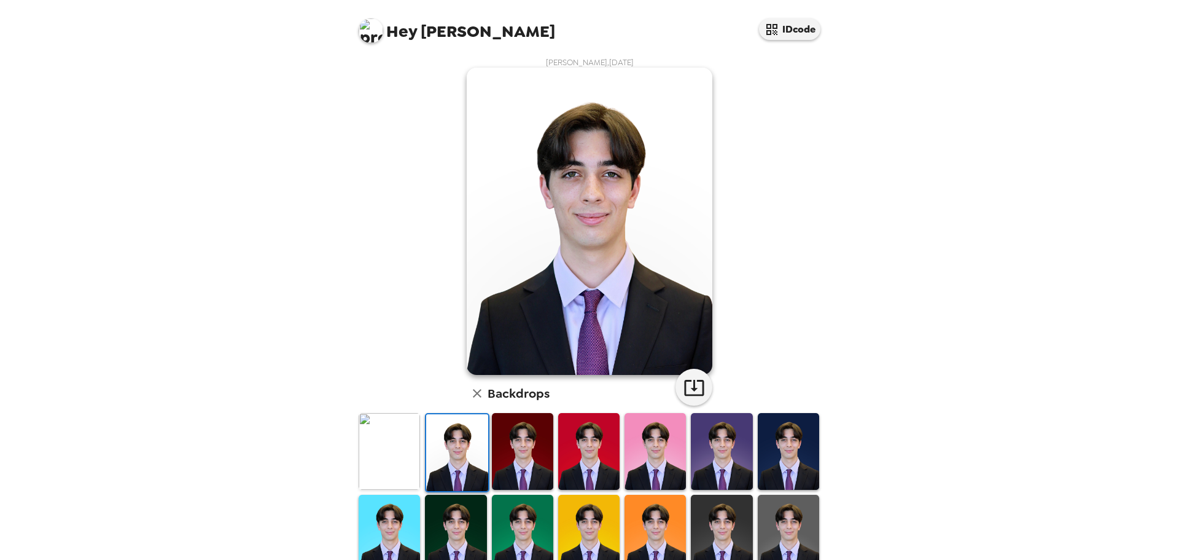
click at [513, 469] on img at bounding box center [522, 451] width 61 height 77
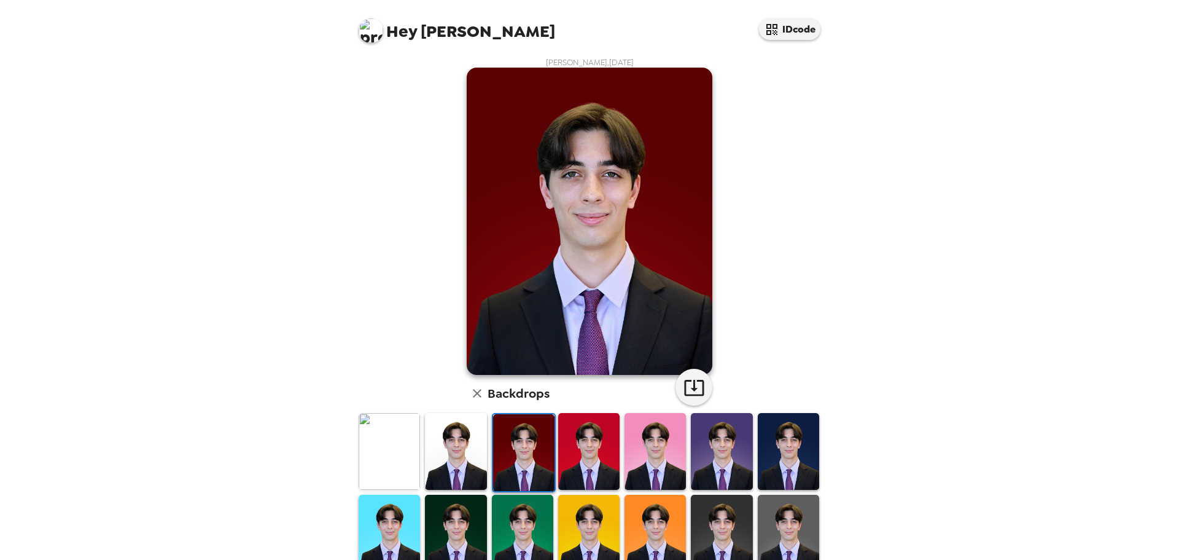
click at [759, 456] on img at bounding box center [788, 451] width 61 height 77
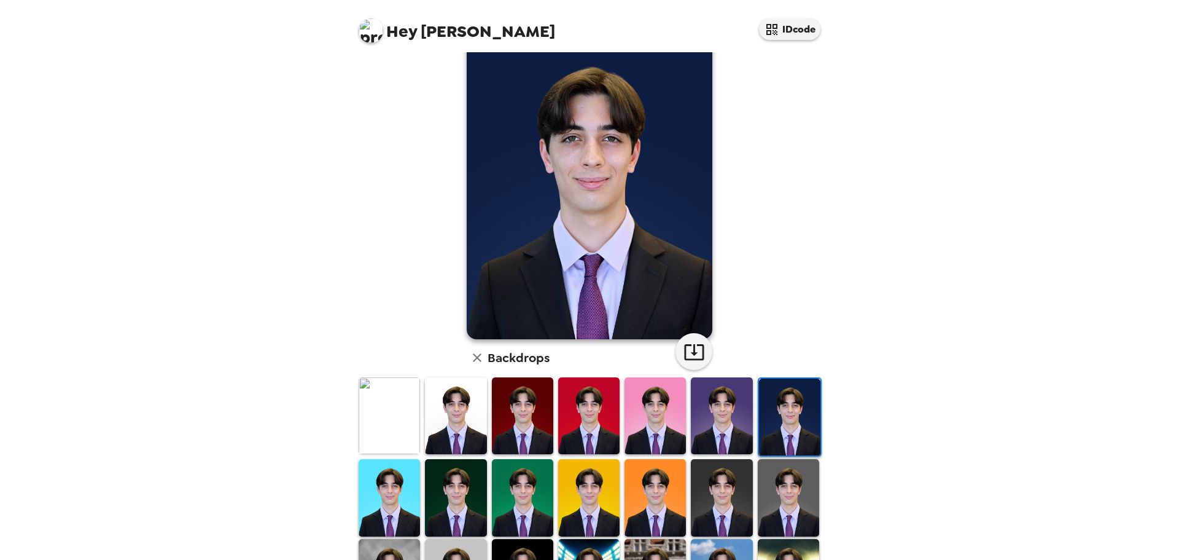
scroll to position [63, 0]
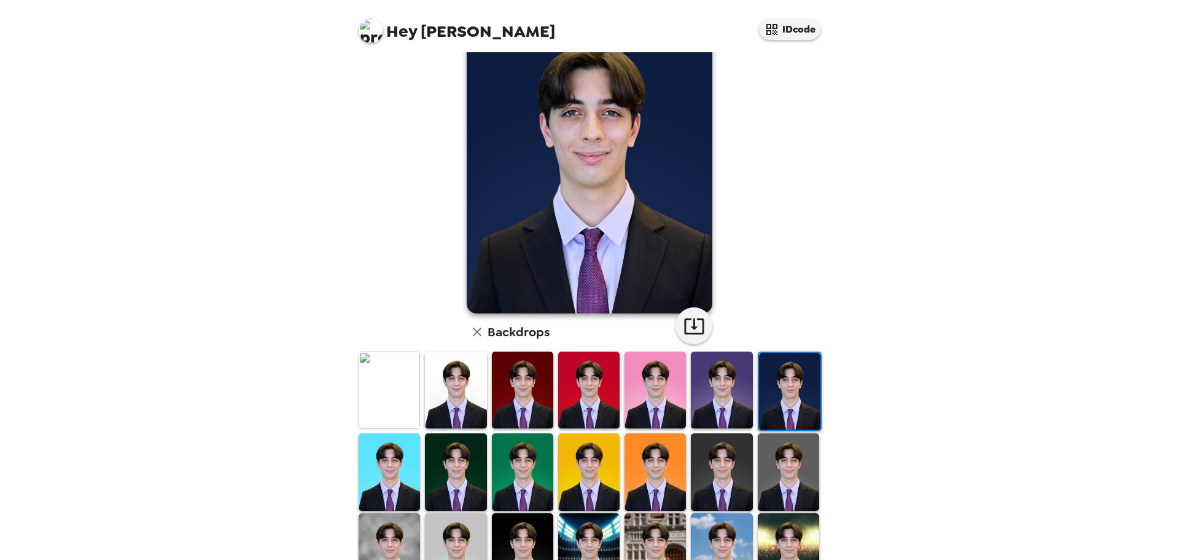
click at [720, 378] on img at bounding box center [721, 389] width 61 height 77
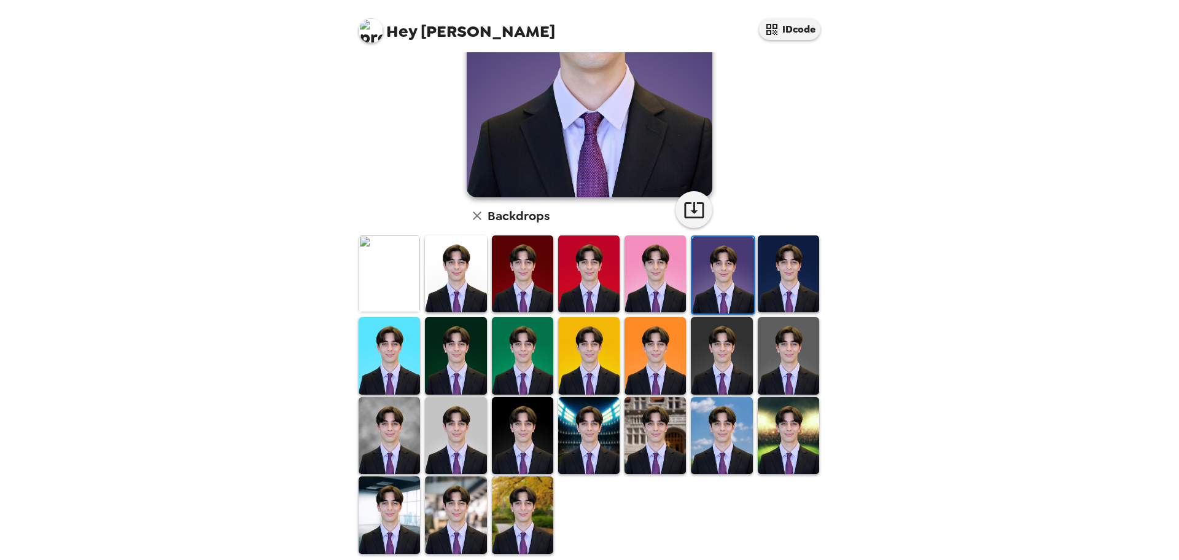
scroll to position [185, 0]
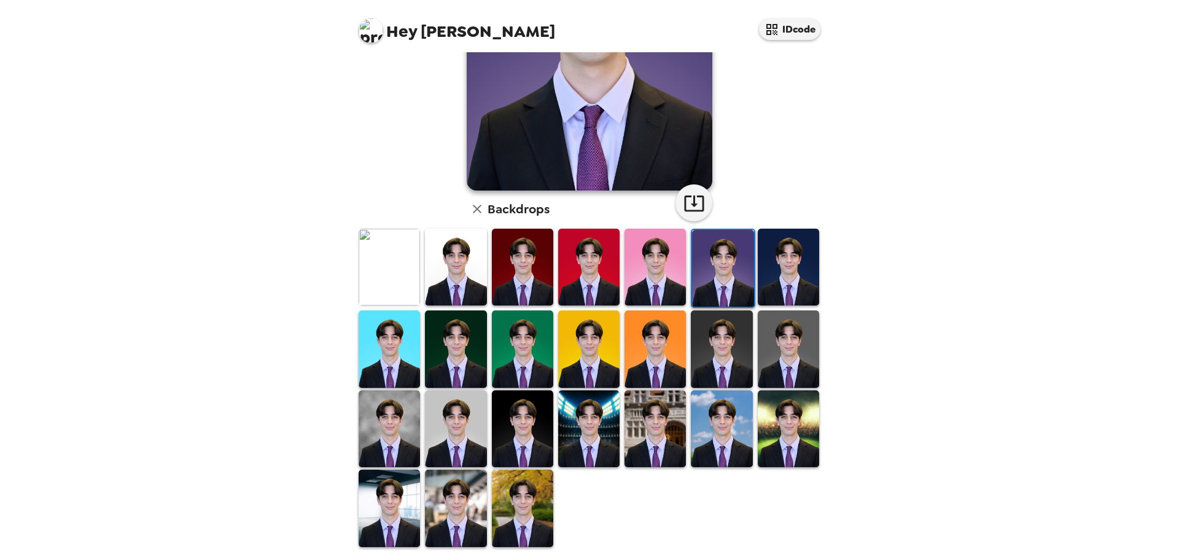
click at [389, 421] on img at bounding box center [389, 428] width 61 height 77
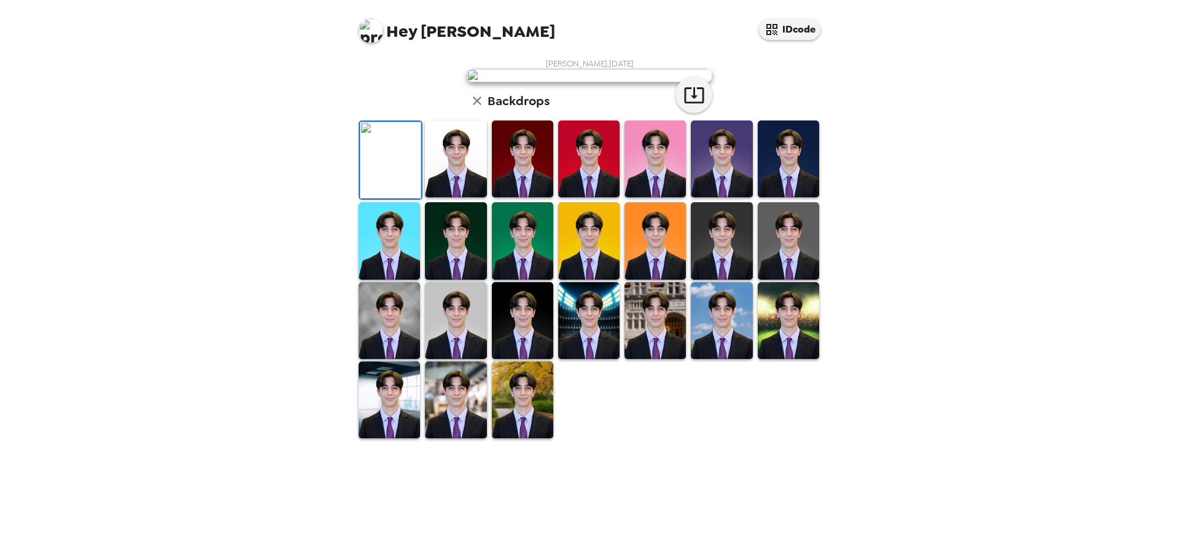
scroll to position [123, 0]
click at [441, 197] on img at bounding box center [455, 158] width 61 height 77
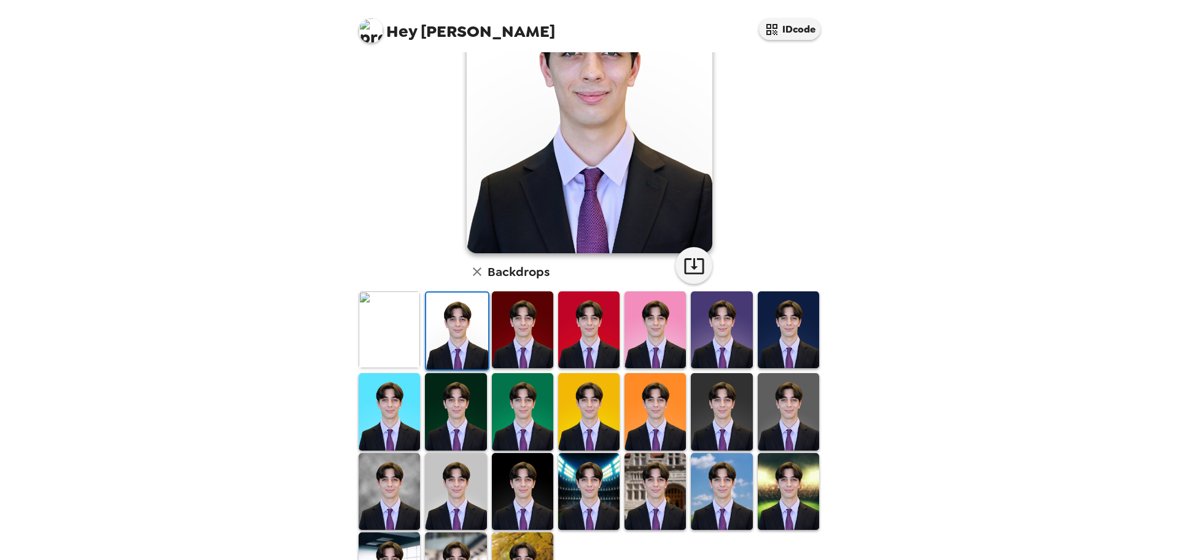
click at [504, 326] on img at bounding box center [522, 329] width 61 height 77
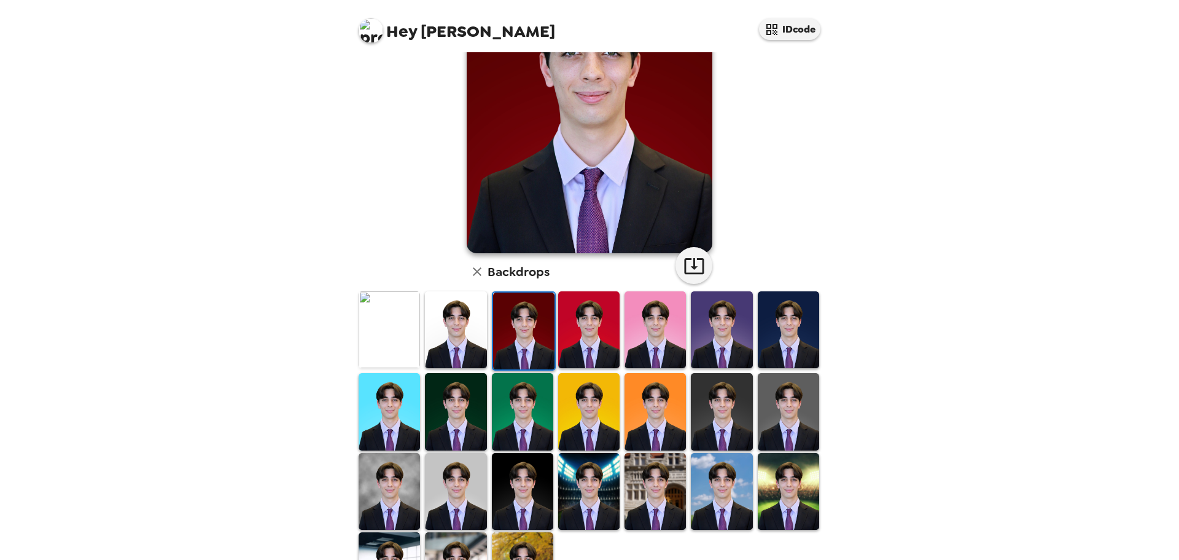
click at [400, 398] on img at bounding box center [389, 411] width 61 height 77
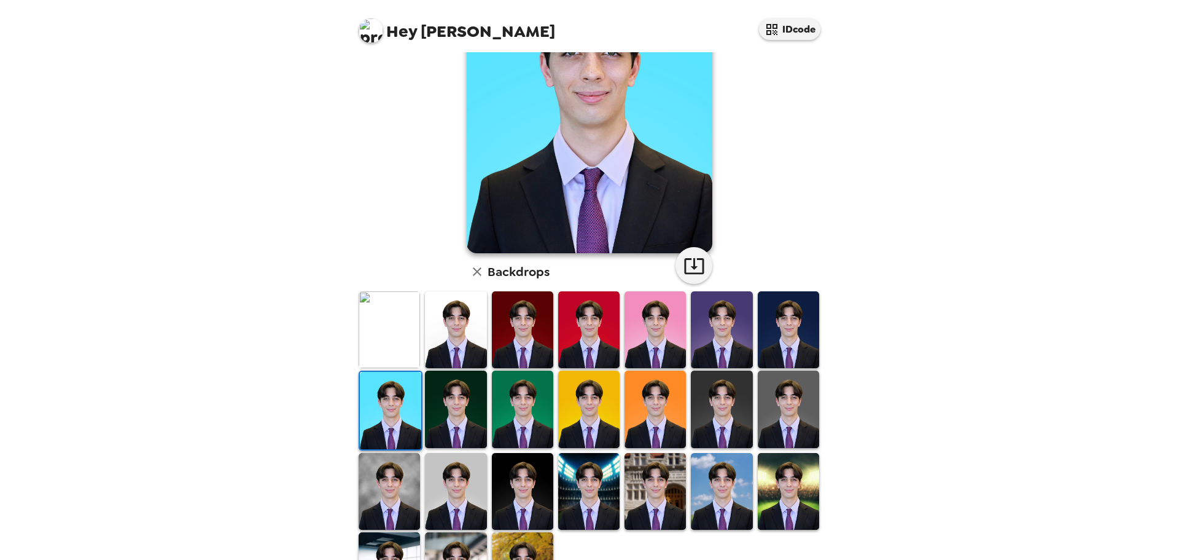
click at [450, 412] on img at bounding box center [455, 408] width 61 height 77
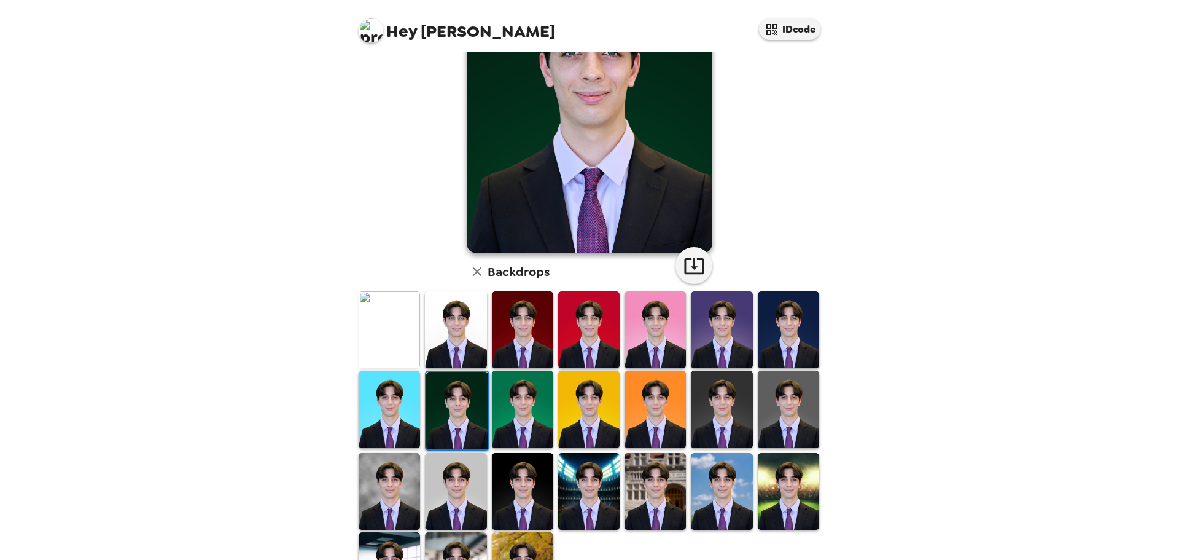
click at [572, 335] on img at bounding box center [588, 329] width 61 height 77
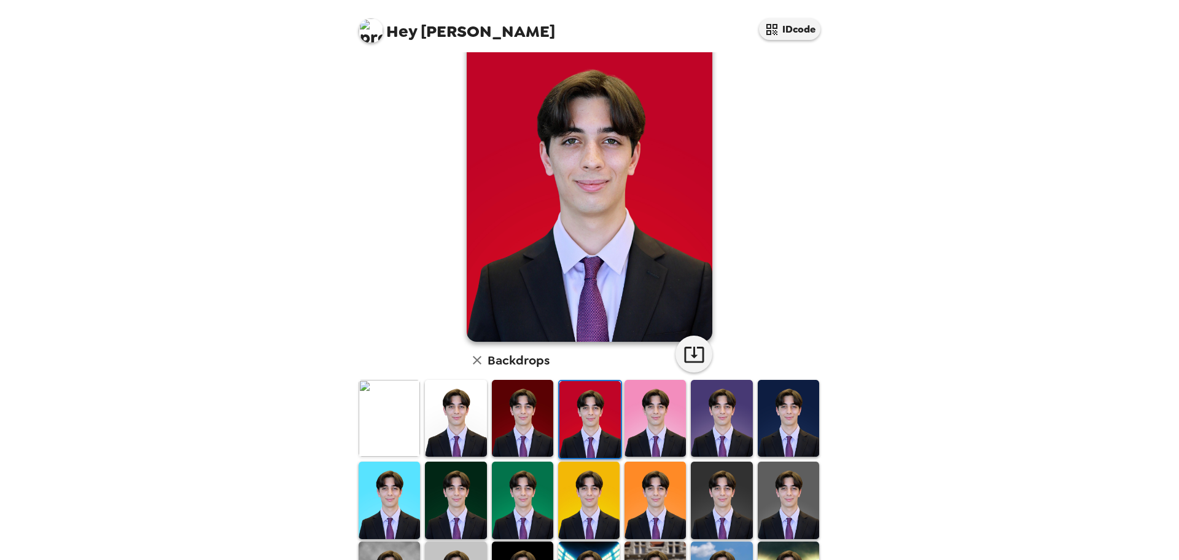
scroll to position [0, 0]
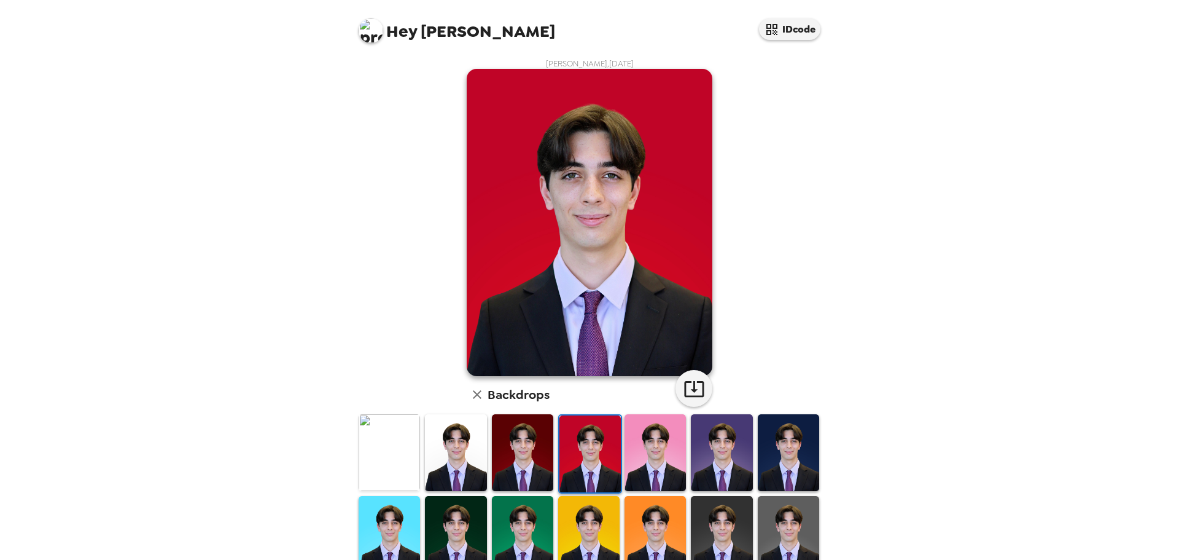
click at [649, 445] on img at bounding box center [655, 452] width 61 height 77
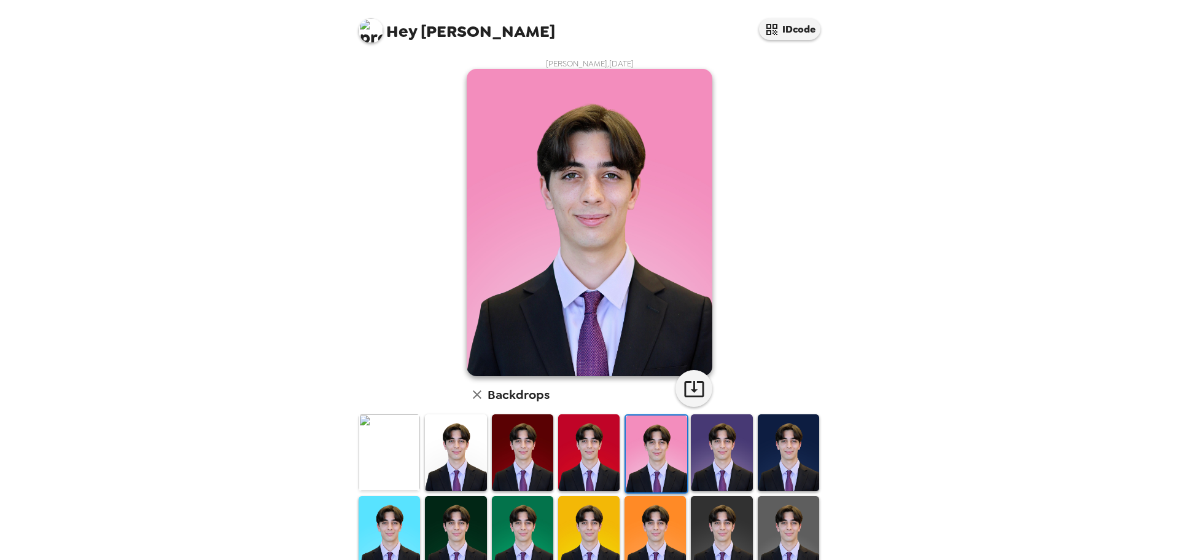
click at [741, 461] on img at bounding box center [721, 452] width 61 height 77
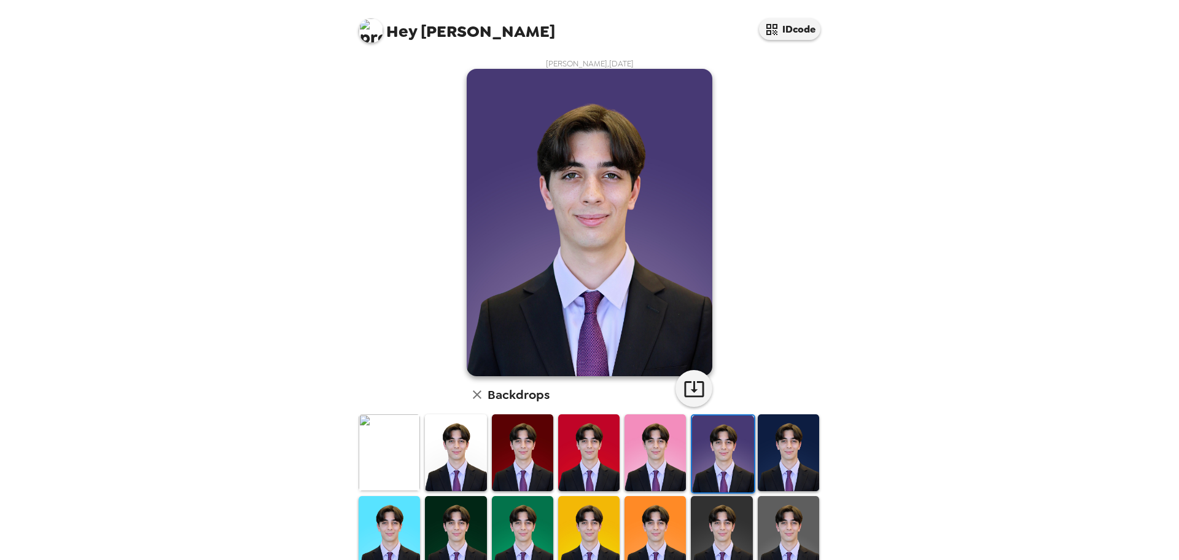
click at [802, 458] on img at bounding box center [788, 452] width 61 height 77
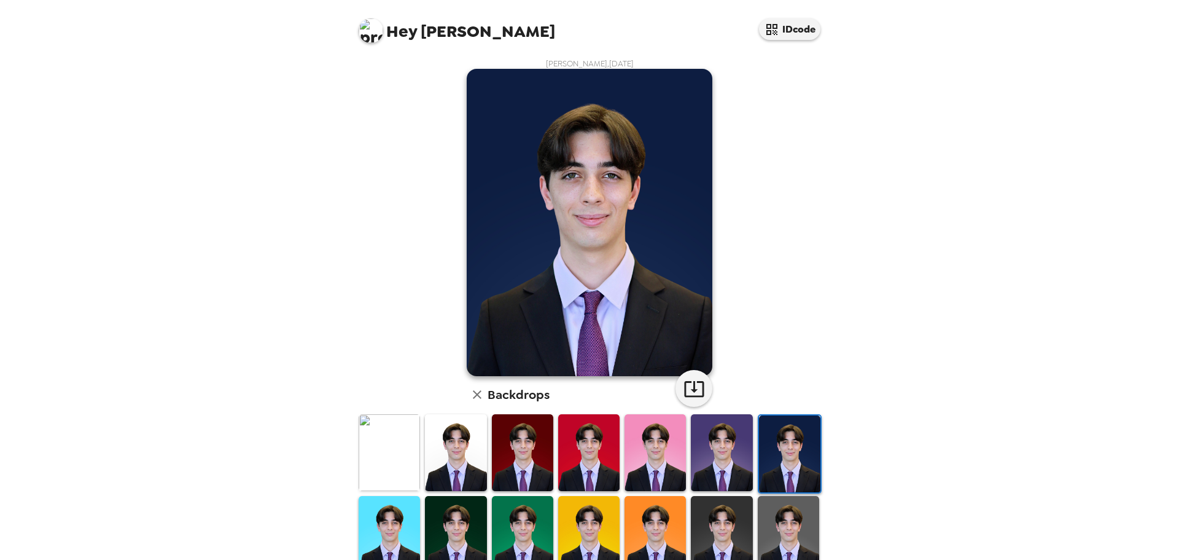
click at [728, 455] on img at bounding box center [721, 452] width 61 height 77
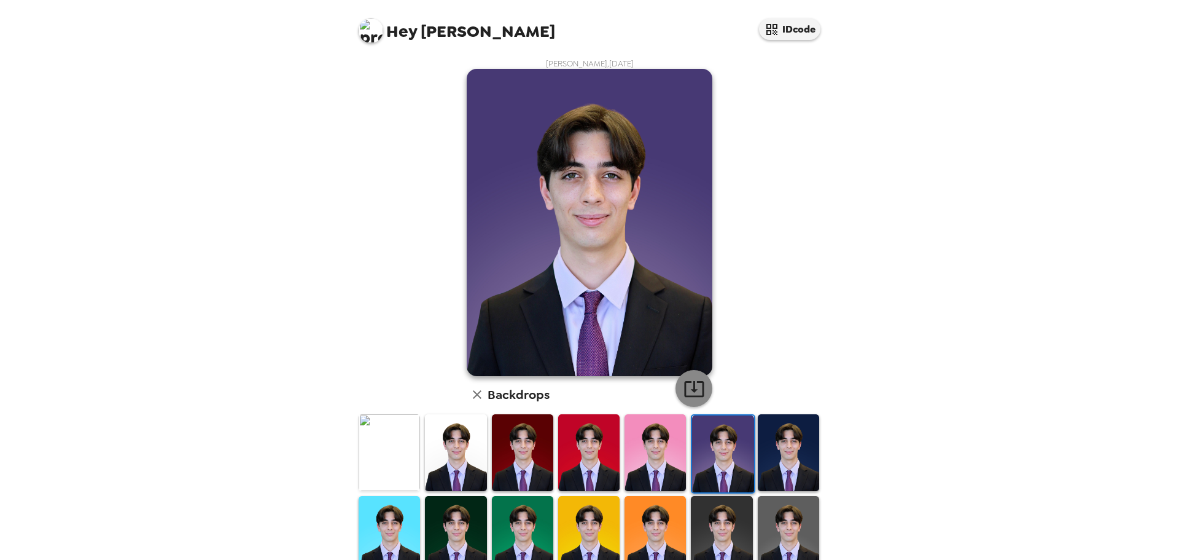
click at [691, 385] on icon "button" at bounding box center [694, 388] width 21 height 21
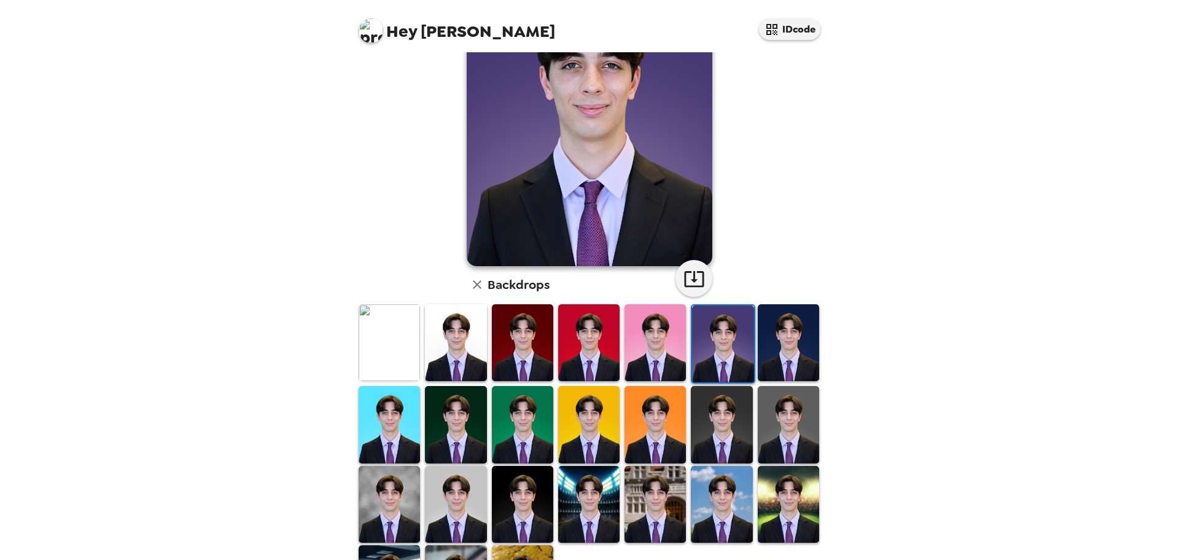
scroll to position [123, 0]
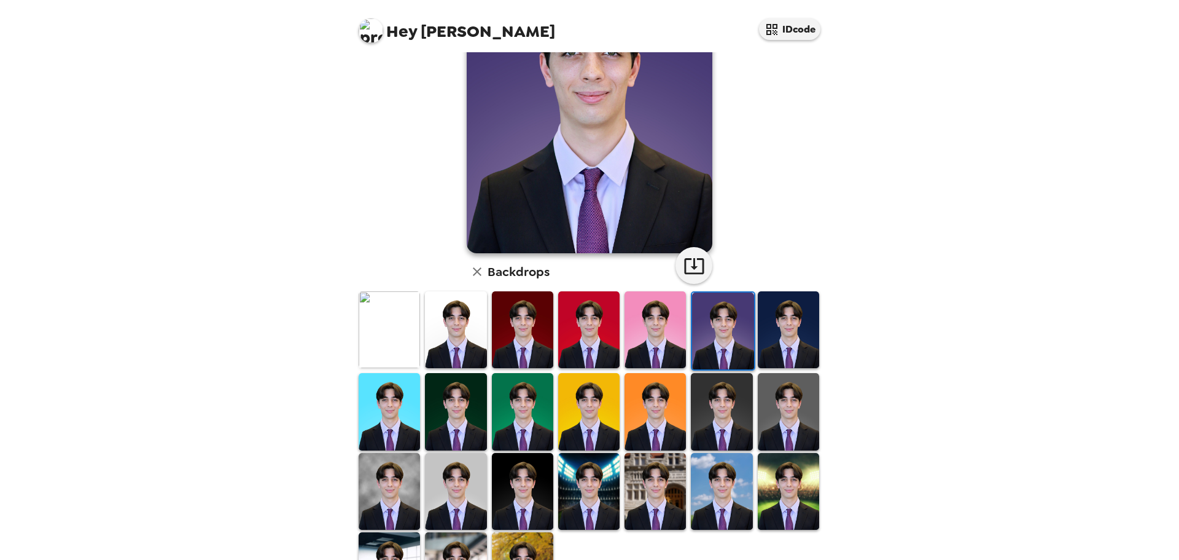
click at [521, 486] on img at bounding box center [522, 491] width 61 height 77
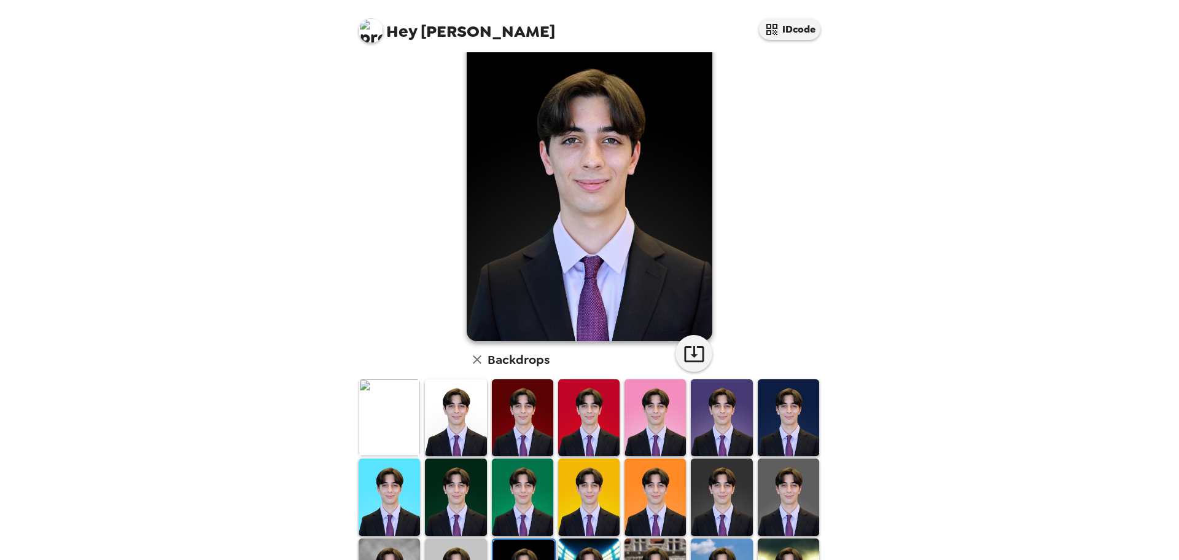
scroll to position [61, 0]
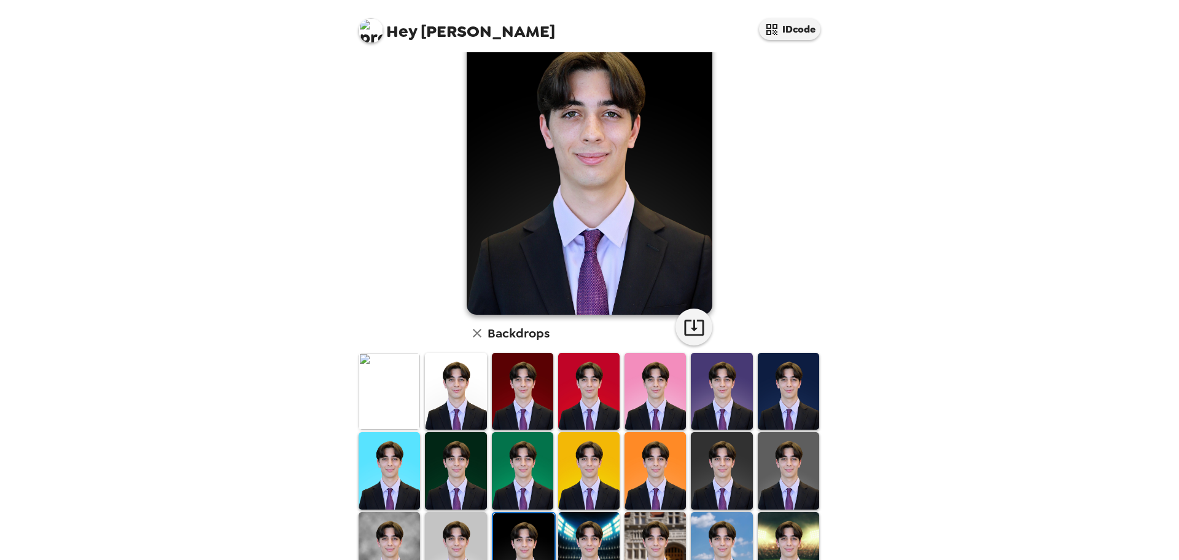
click at [459, 538] on img at bounding box center [455, 550] width 61 height 77
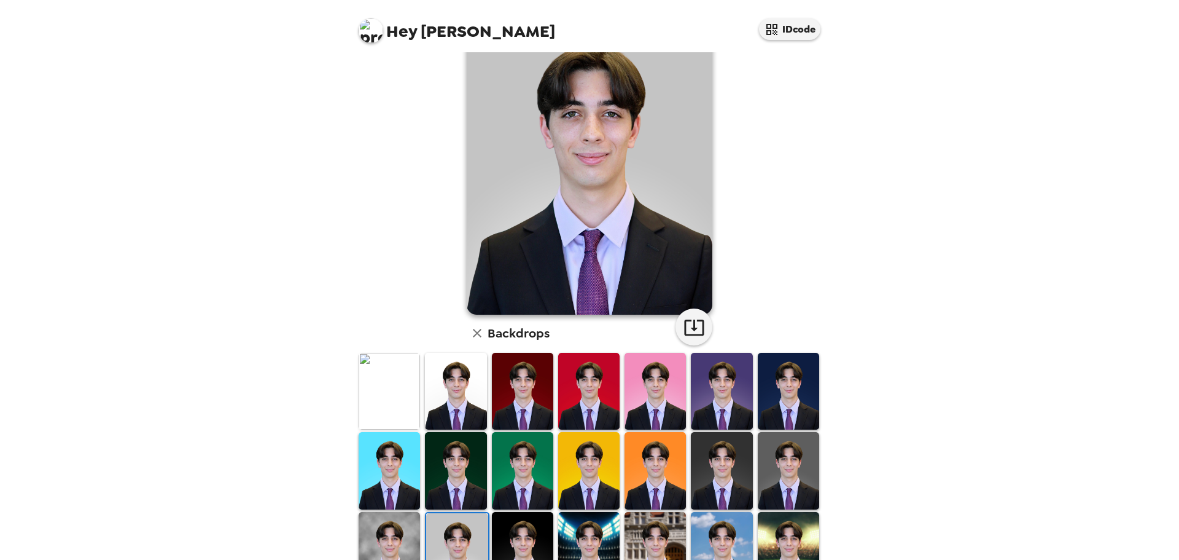
click at [392, 527] on img at bounding box center [389, 550] width 61 height 77
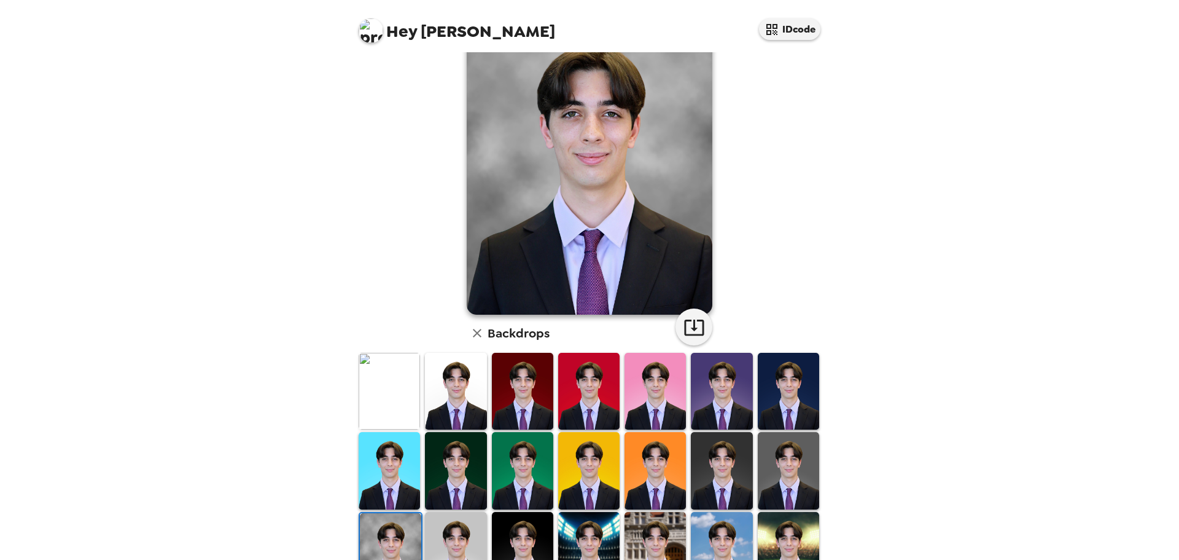
click at [759, 466] on img at bounding box center [788, 470] width 61 height 77
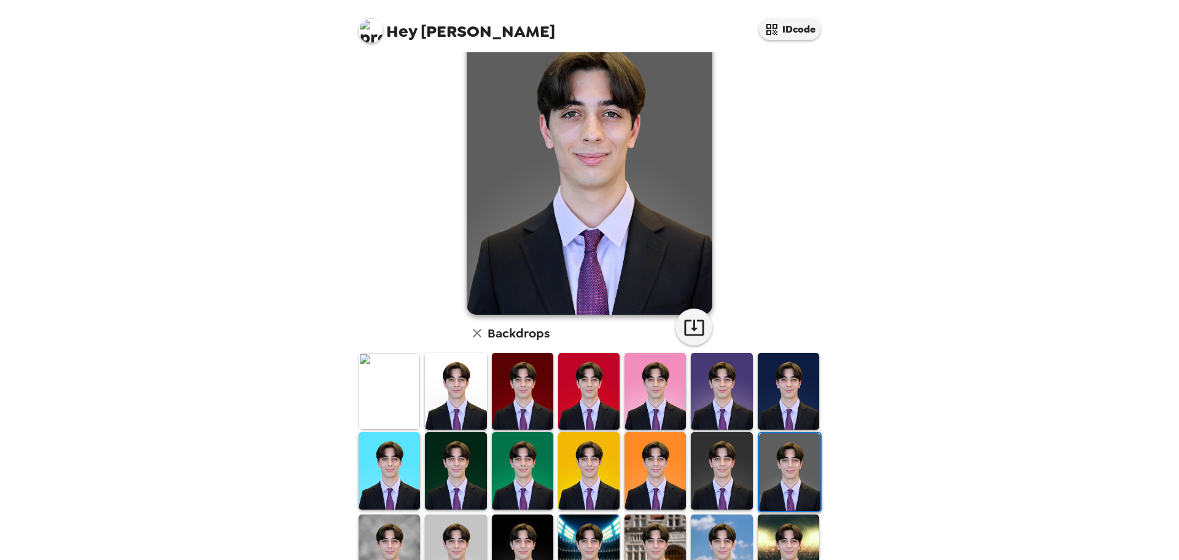
click at [727, 461] on img at bounding box center [721, 470] width 61 height 77
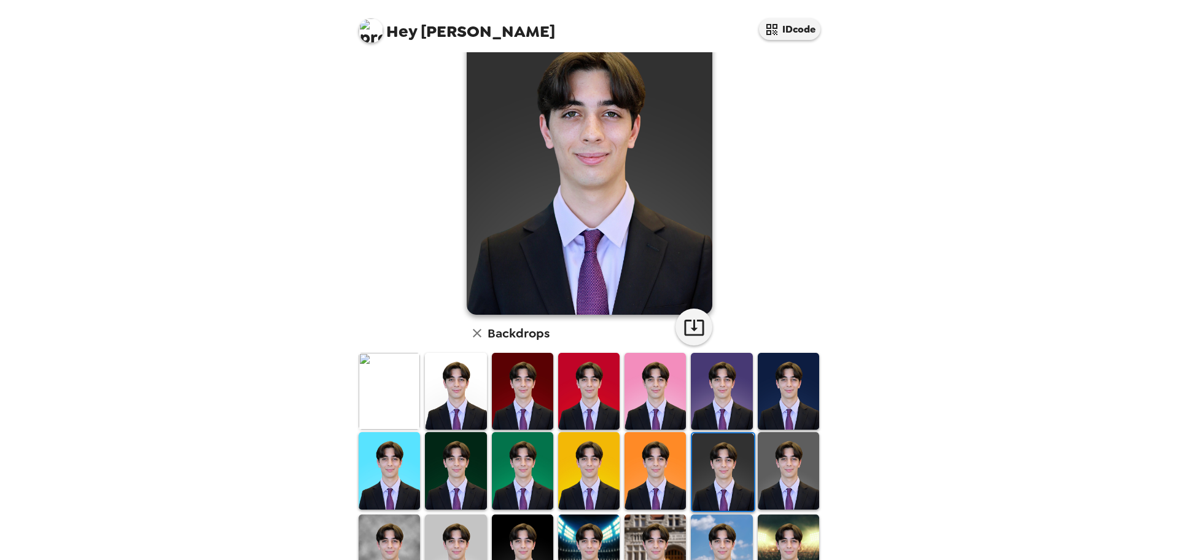
click at [377, 531] on img at bounding box center [389, 552] width 61 height 77
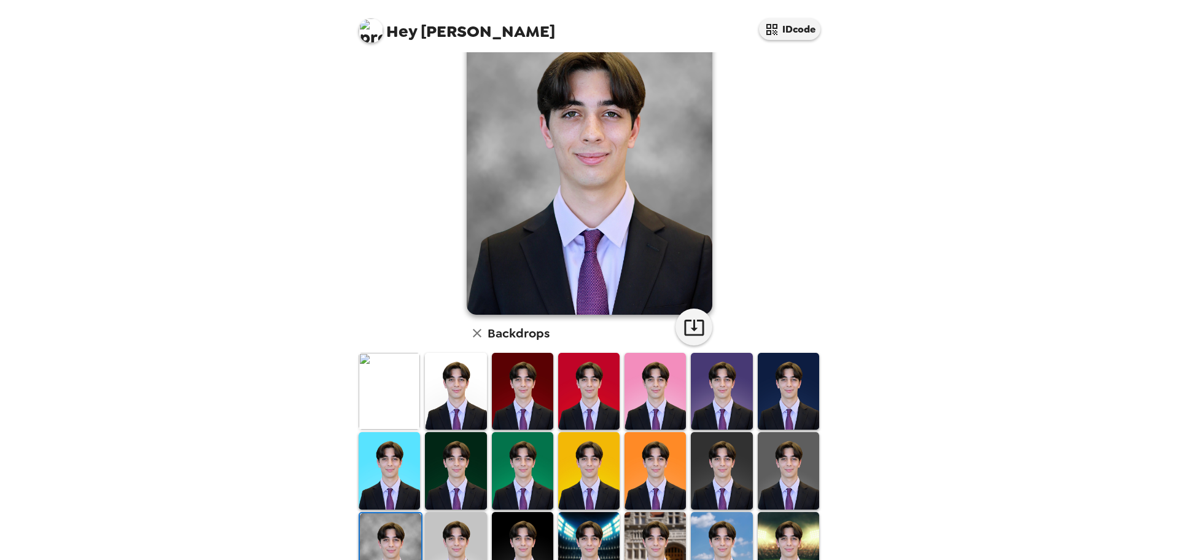
scroll to position [0, 0]
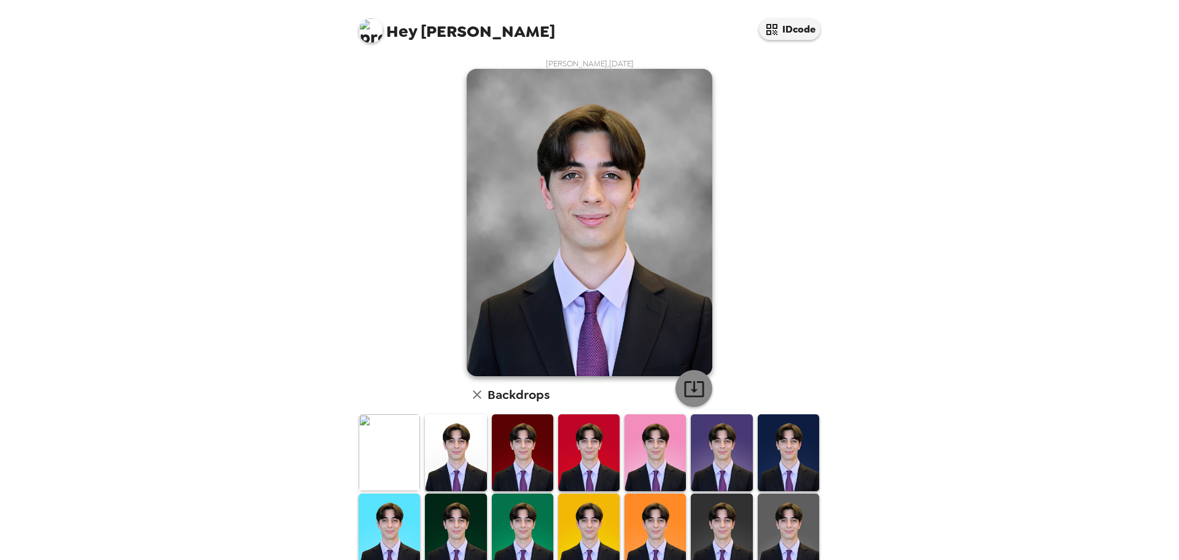
click at [698, 390] on icon "button" at bounding box center [694, 389] width 20 height 16
